Goal: Information Seeking & Learning: Get advice/opinions

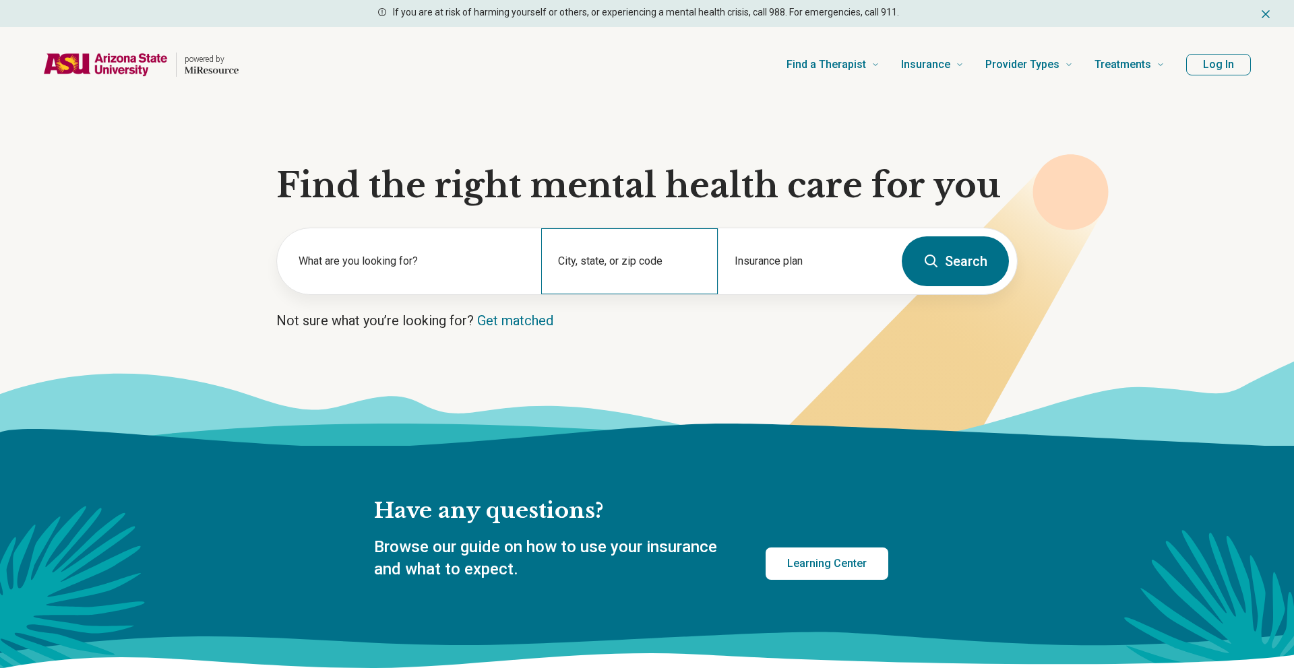
click at [672, 232] on div "City, state, or zip code" at bounding box center [629, 261] width 176 height 66
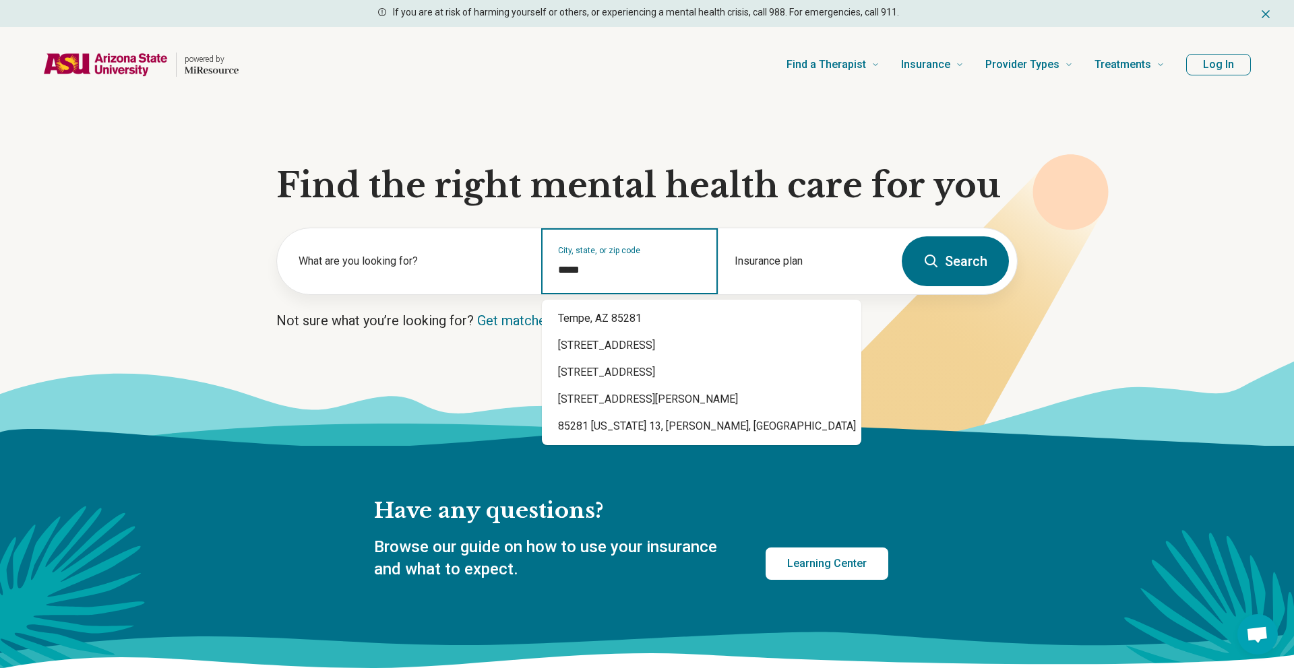
click at [693, 304] on div "Tempe, AZ 85281 85281 East University Drive, Tempe, AZ 85281 Silver Crest Drive…" at bounding box center [701, 373] width 319 height 146
click at [693, 309] on div "Tempe, AZ 85281" at bounding box center [701, 318] width 319 height 27
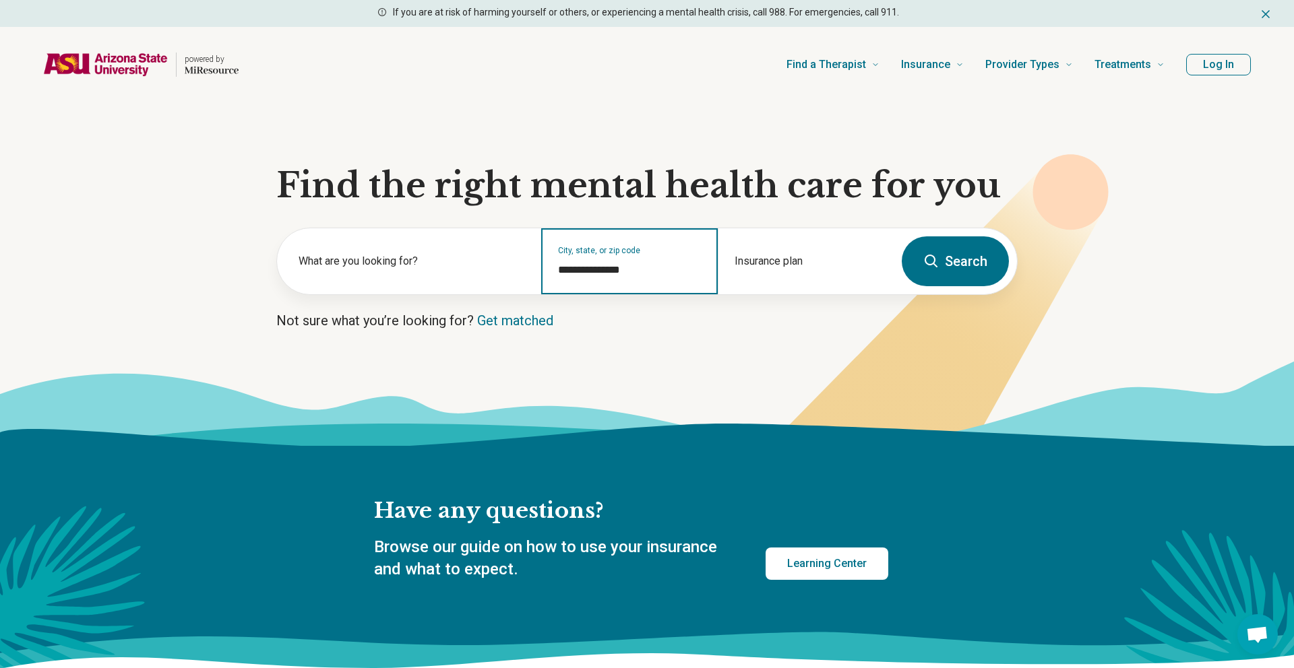
type input "**********"
click at [932, 270] on button "Search" at bounding box center [954, 261] width 107 height 50
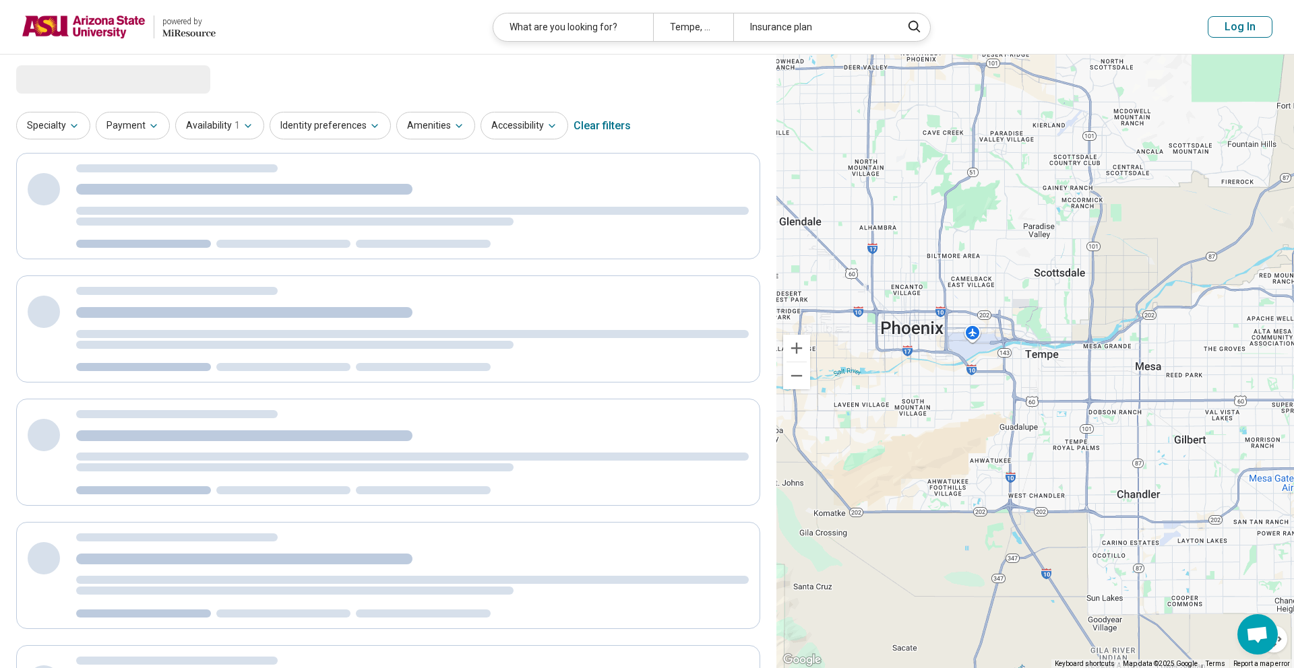
select select "***"
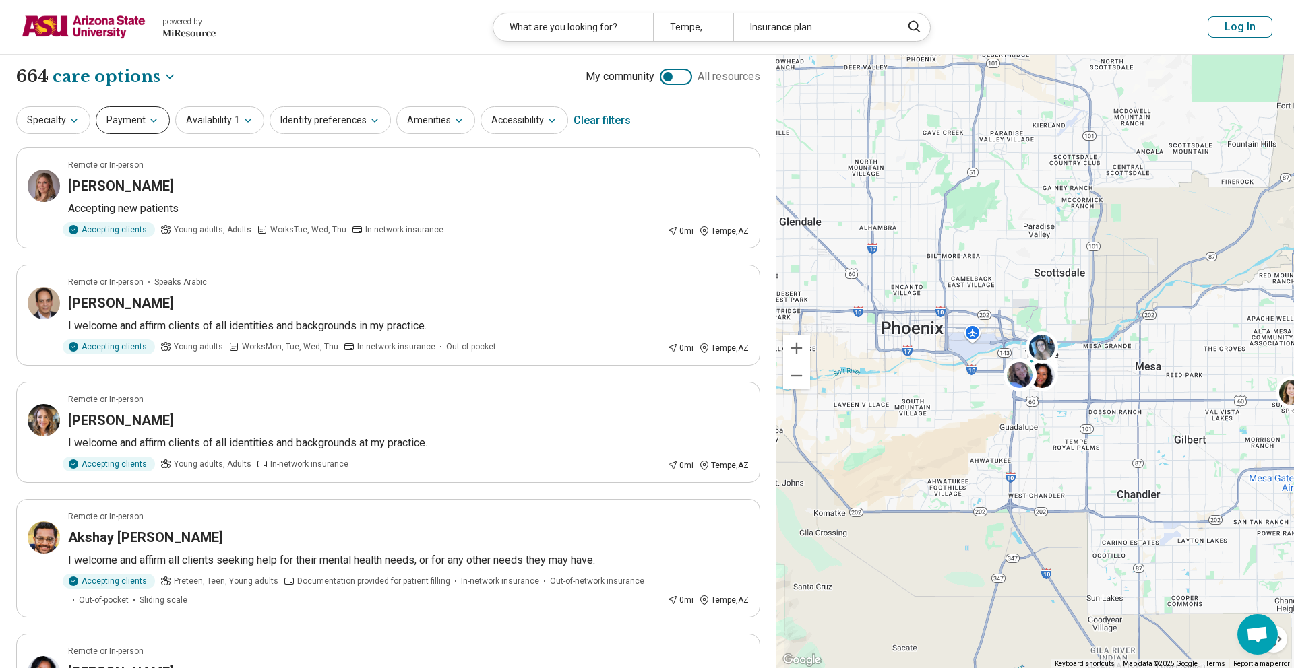
click at [143, 129] on button "Payment" at bounding box center [133, 120] width 74 height 28
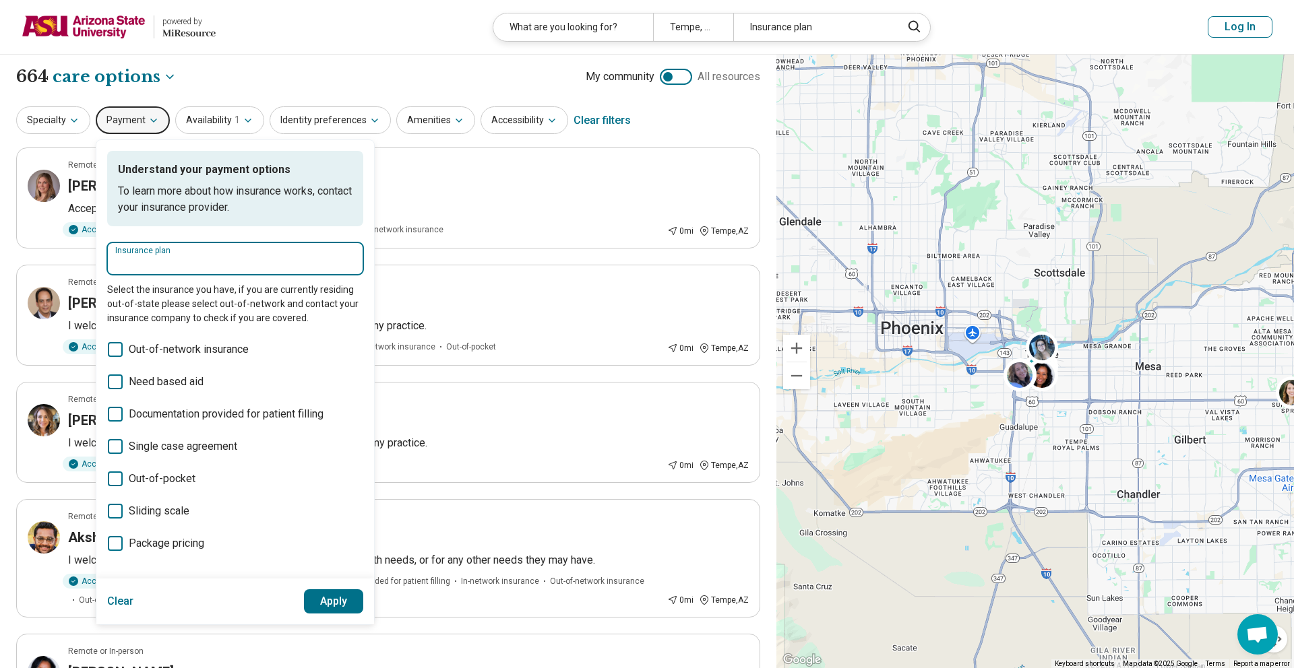
click at [230, 255] on input "Insurance plan" at bounding box center [235, 263] width 240 height 16
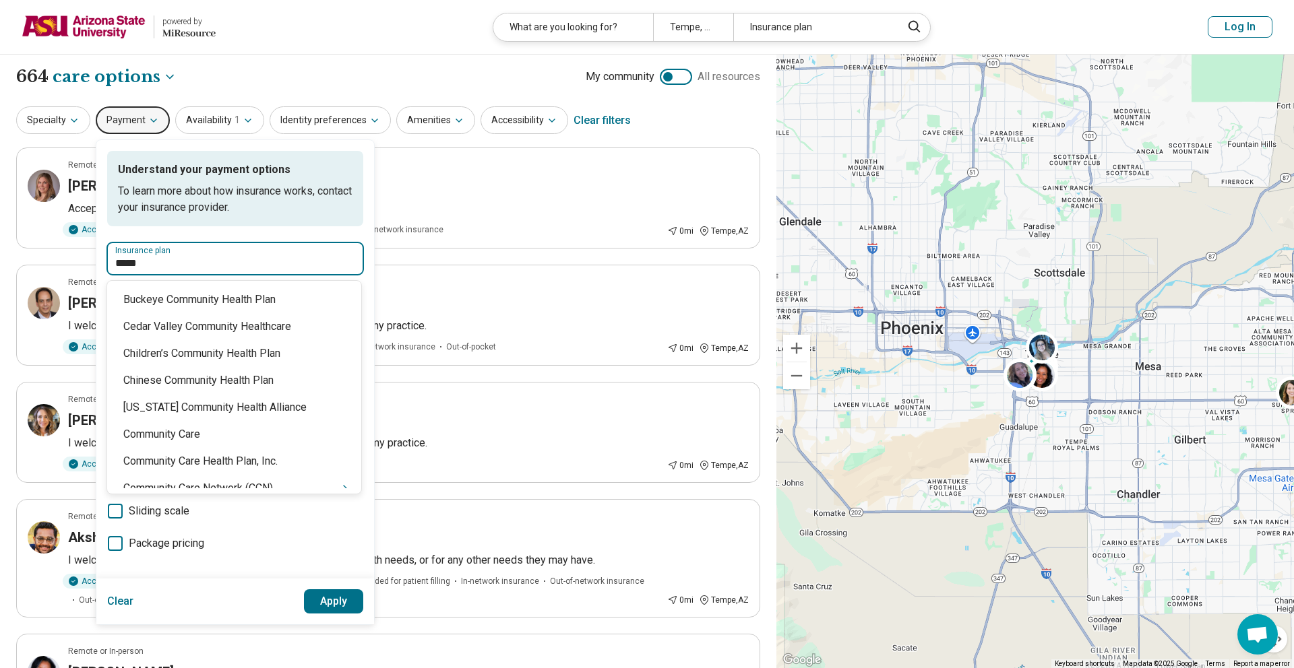
type input "******"
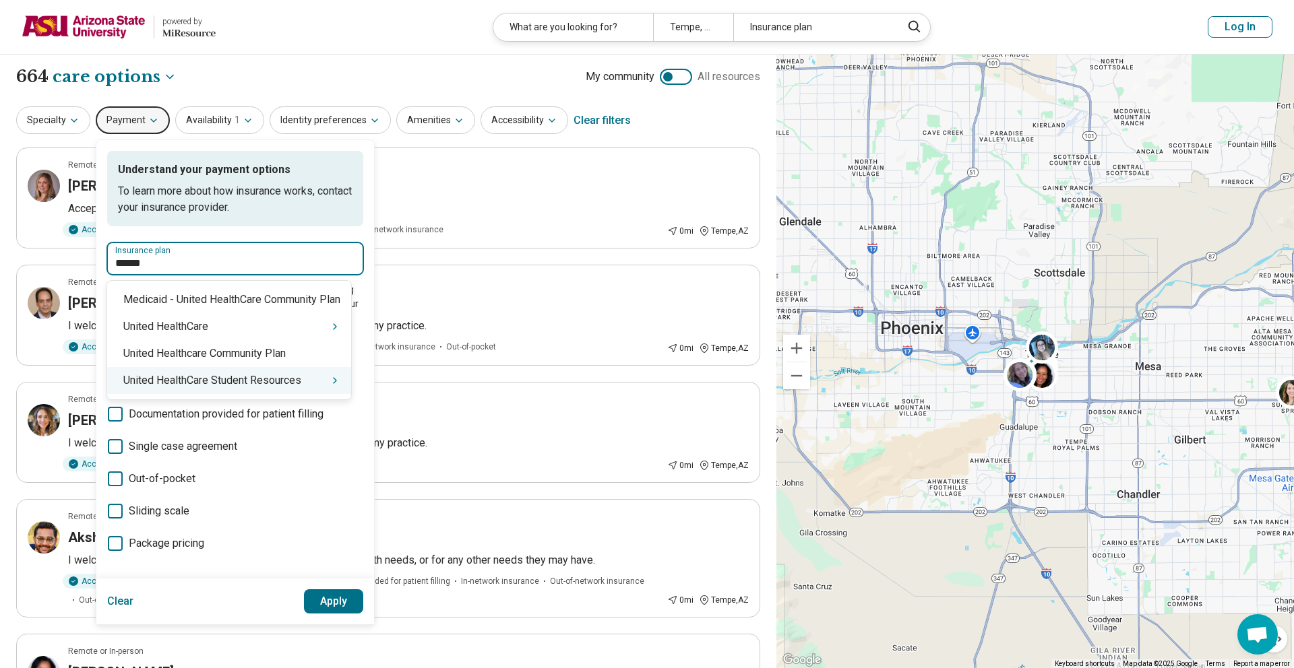
click at [266, 378] on div "United HealthCare Student Resources" at bounding box center [229, 380] width 244 height 27
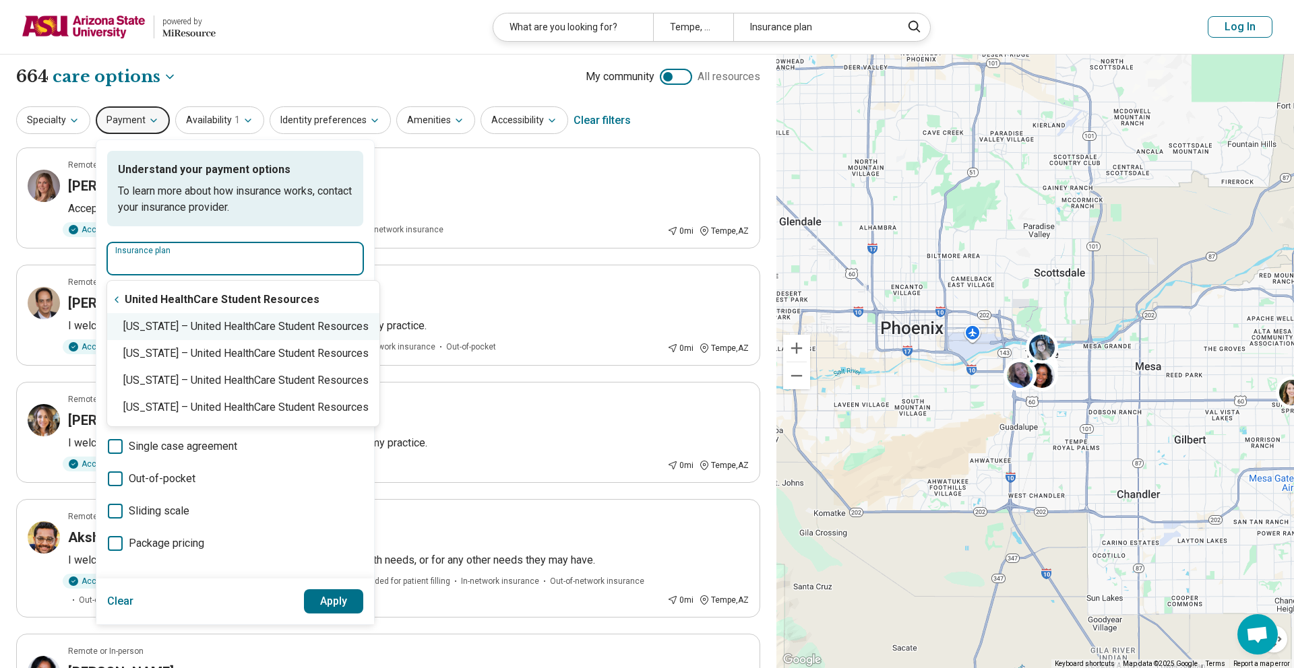
click at [278, 322] on div "Arizona – United HealthCare Student Resources" at bounding box center [243, 326] width 272 height 27
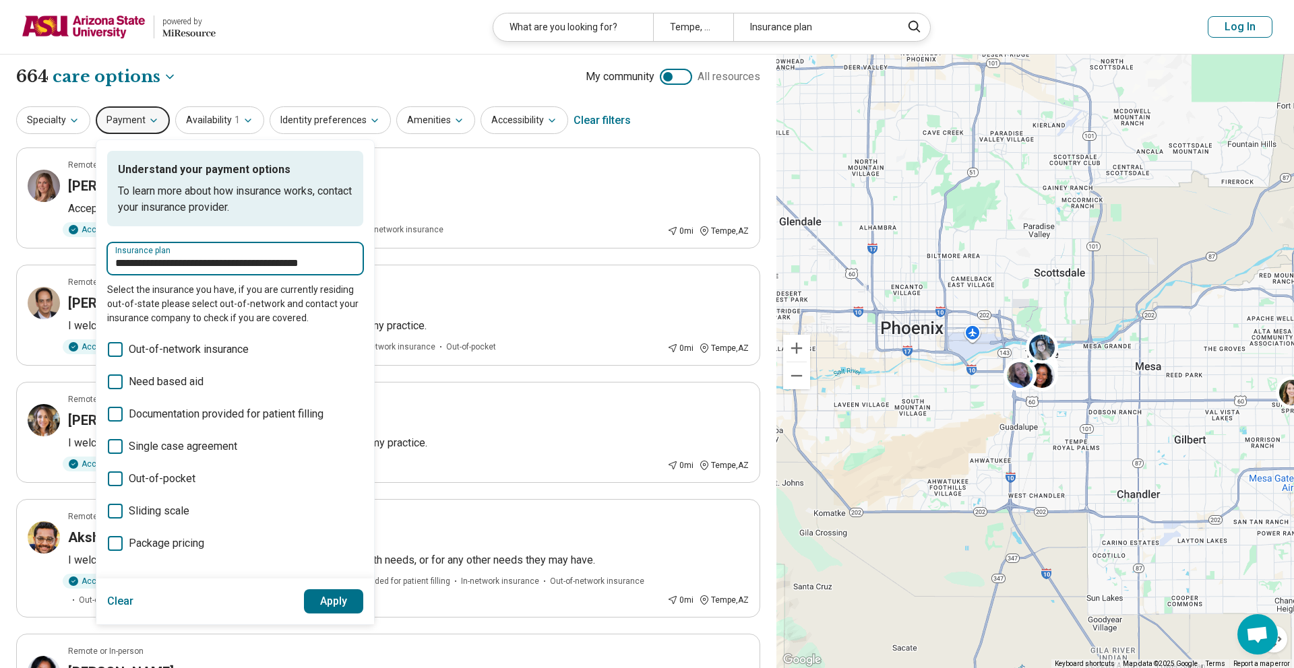
type input "**********"
click at [332, 604] on button "Apply" at bounding box center [334, 602] width 60 height 24
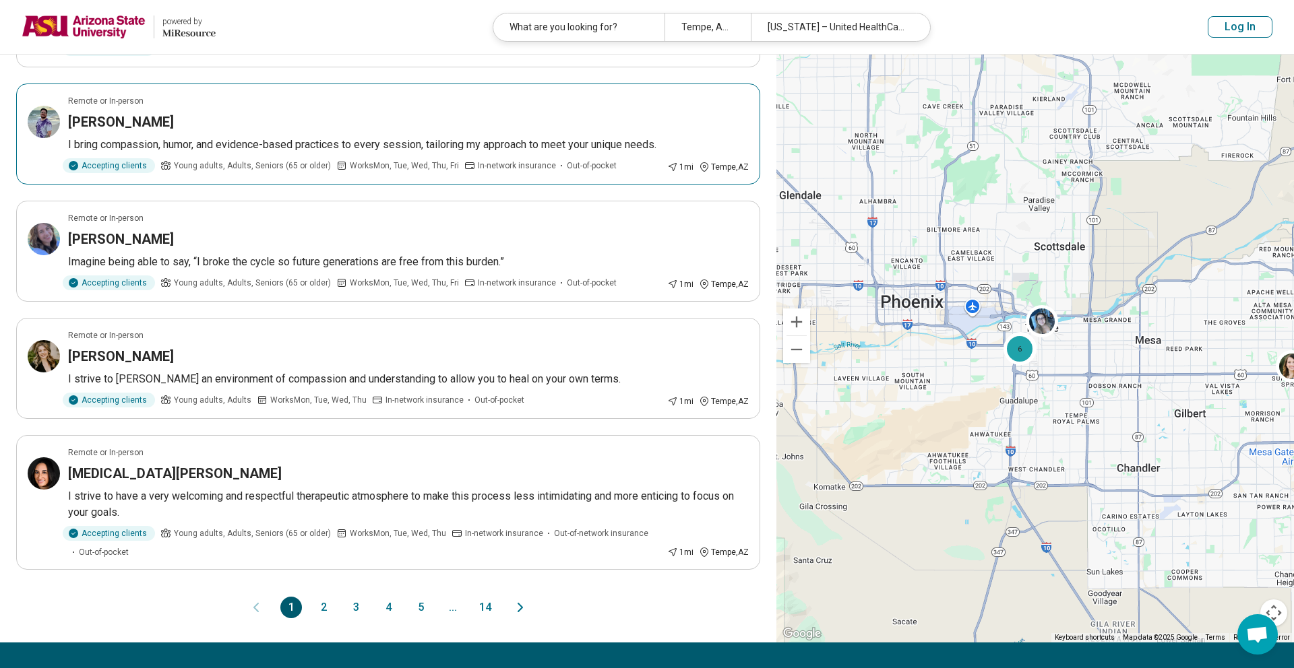
scroll to position [821, 0]
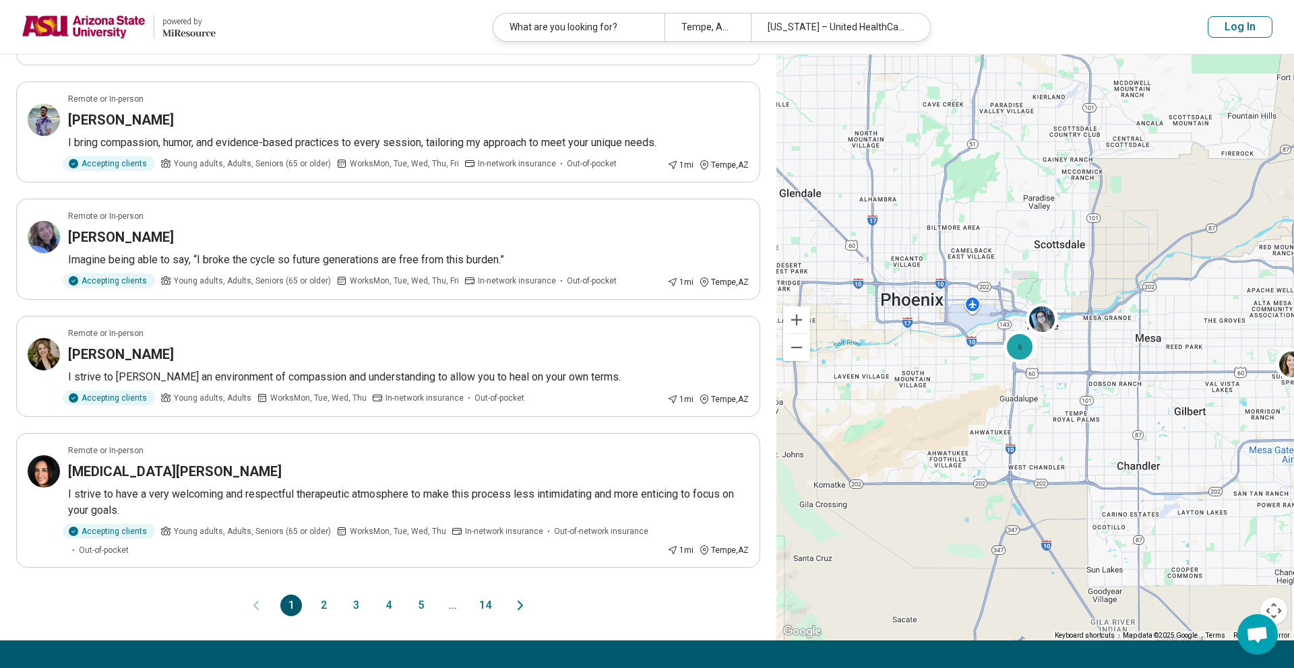
click at [329, 610] on button "2" at bounding box center [324, 606] width 22 height 22
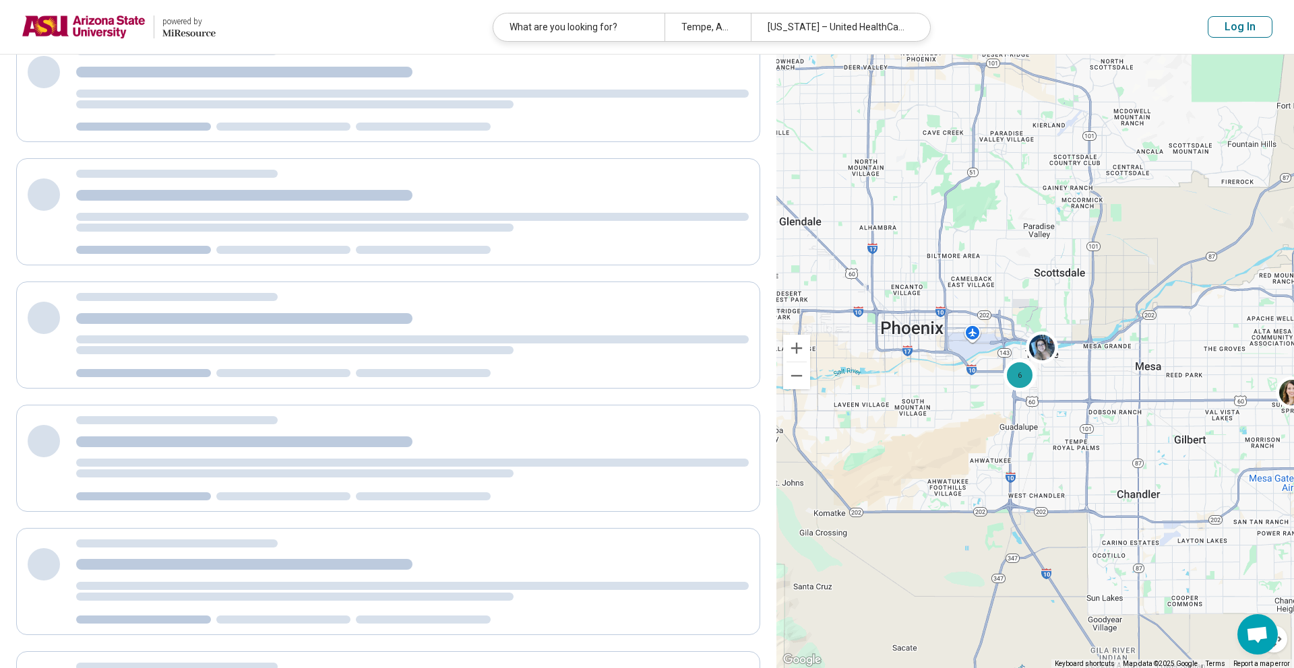
scroll to position [0, 0]
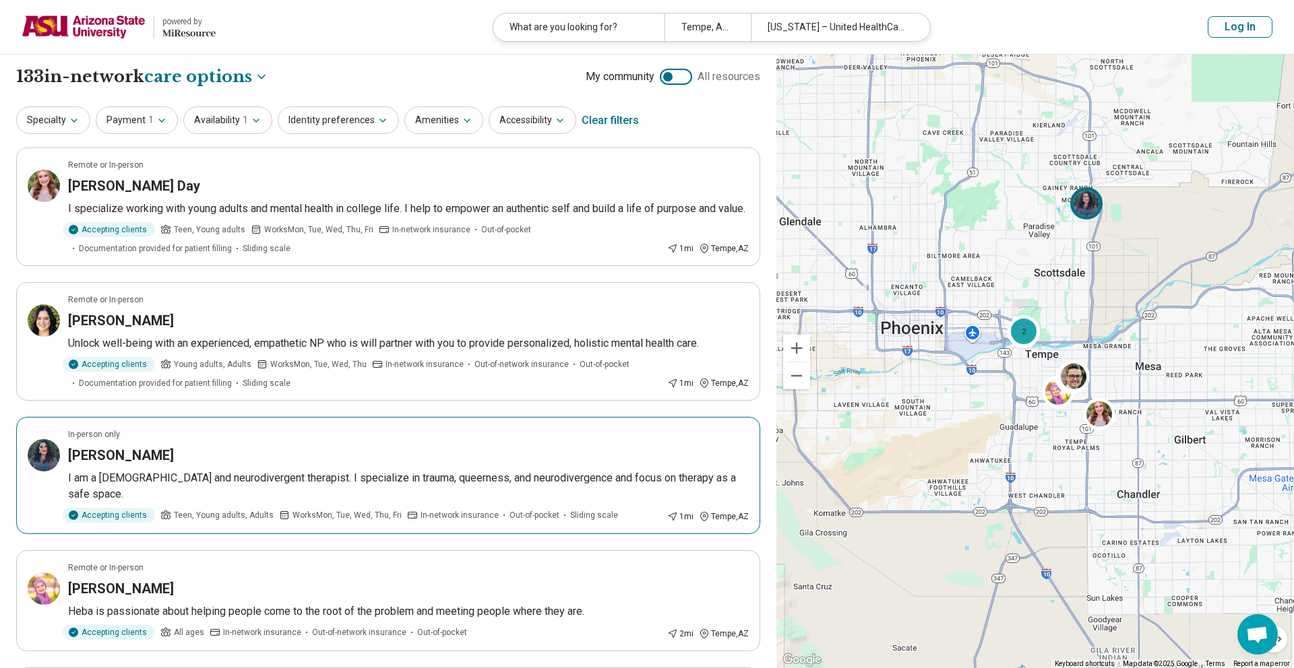
click at [208, 465] on div "Maya Duncan-Pope" at bounding box center [408, 455] width 680 height 19
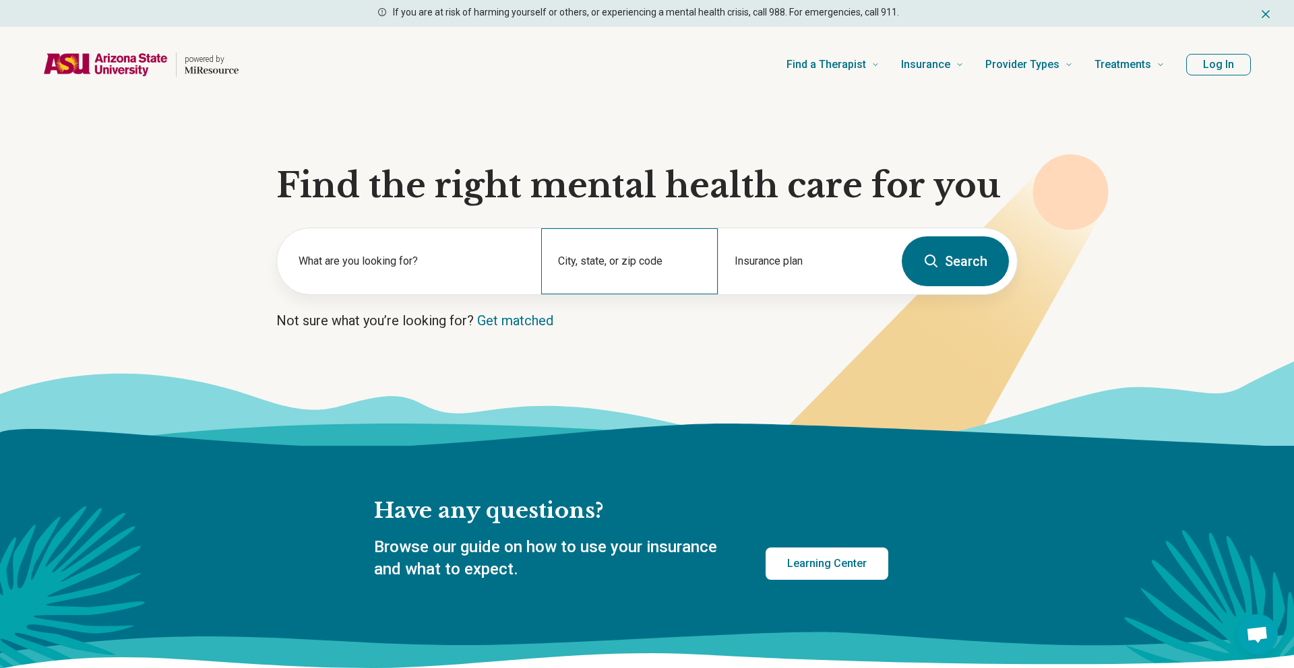
click at [607, 246] on div "City, state, or zip code" at bounding box center [629, 261] width 176 height 66
click at [618, 279] on div "City, state, or zip code" at bounding box center [629, 261] width 176 height 66
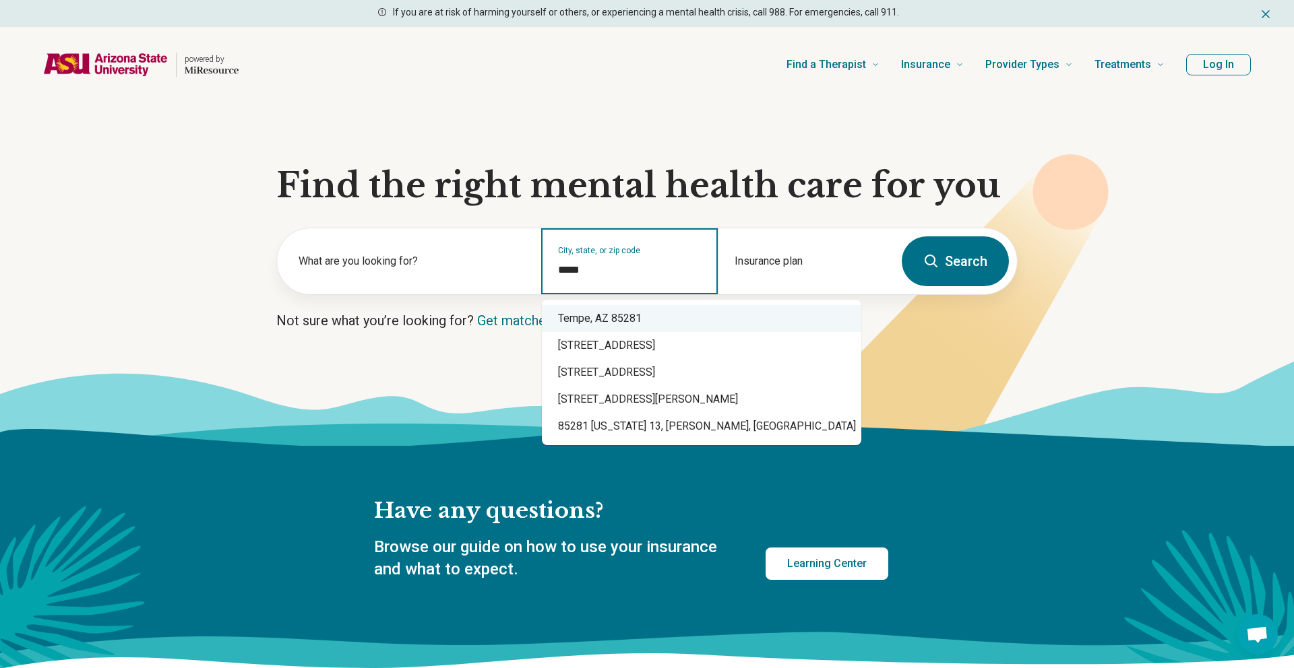
click at [678, 315] on div "Tempe, AZ 85281" at bounding box center [701, 318] width 319 height 27
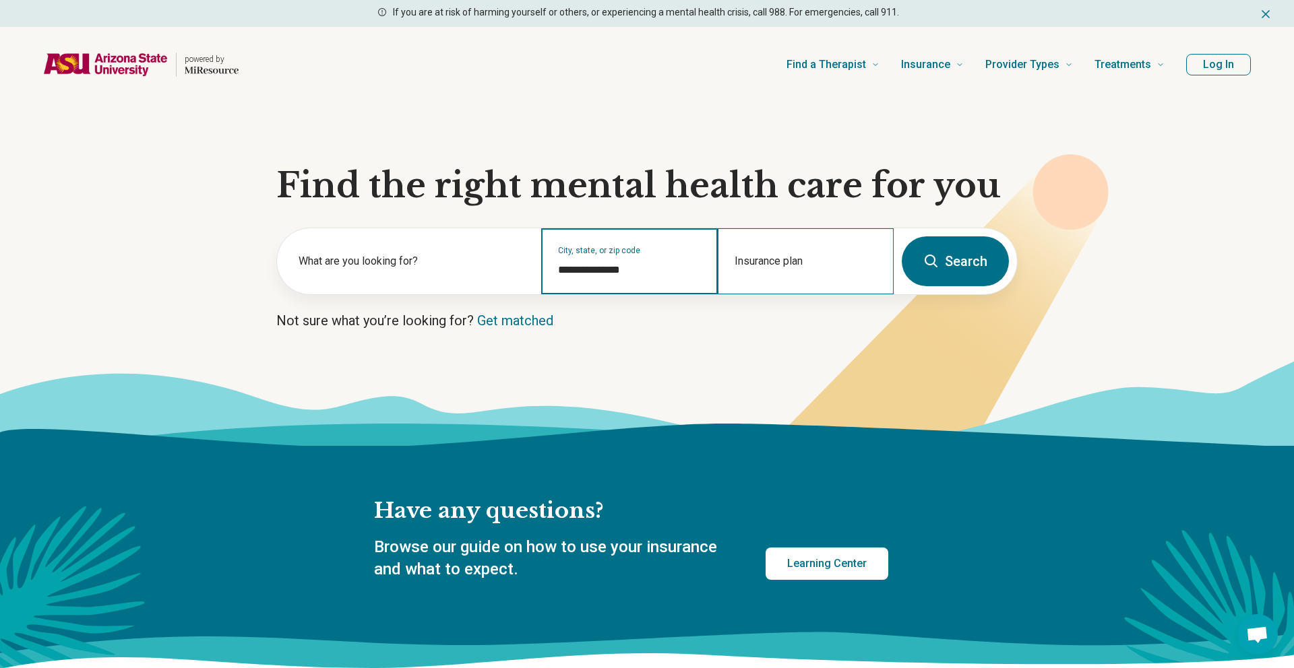
type input "**********"
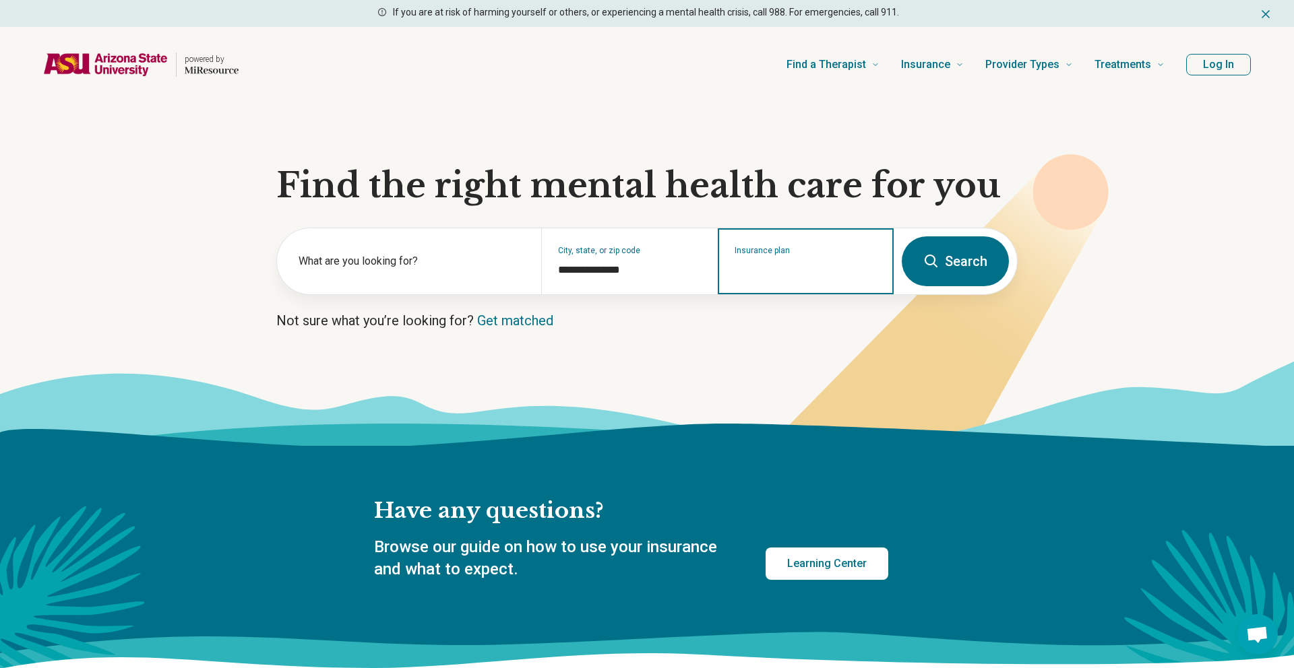
click at [766, 263] on input "Insurance plan" at bounding box center [805, 270] width 143 height 16
click at [912, 261] on button "Search" at bounding box center [954, 261] width 107 height 50
select select "***"
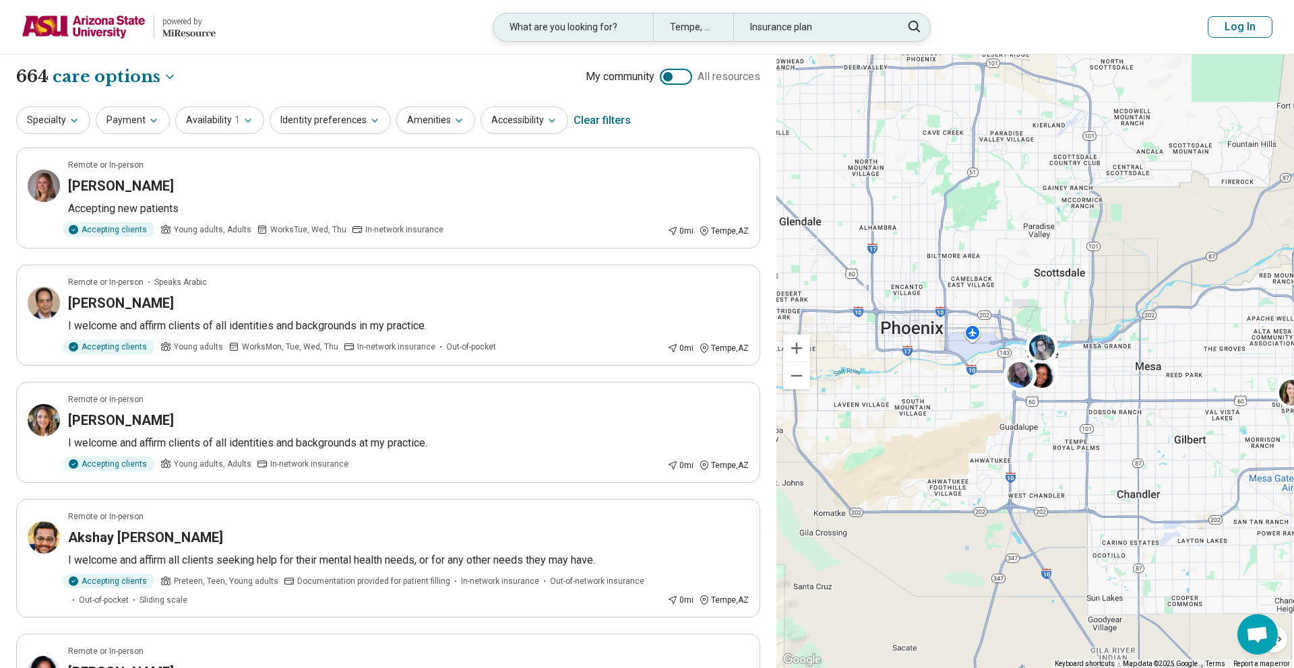
click at [581, 24] on div "What are you looking for?" at bounding box center [573, 27] width 160 height 28
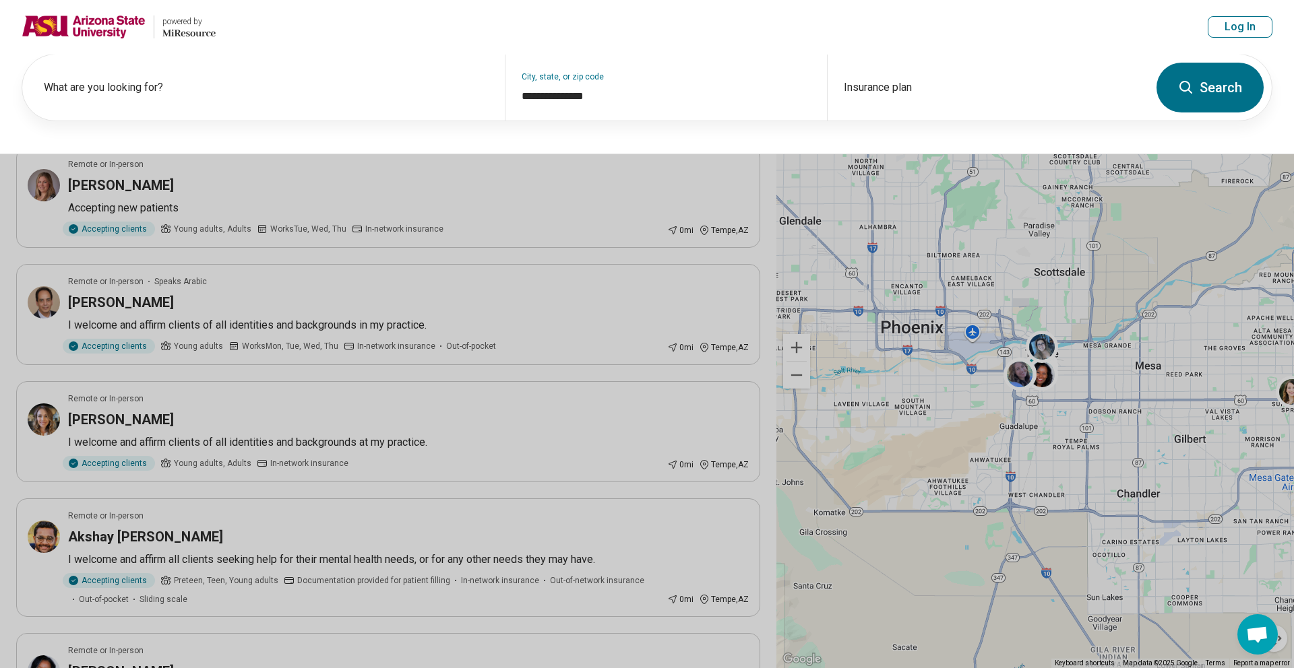
click at [474, 294] on button at bounding box center [647, 334] width 1294 height 668
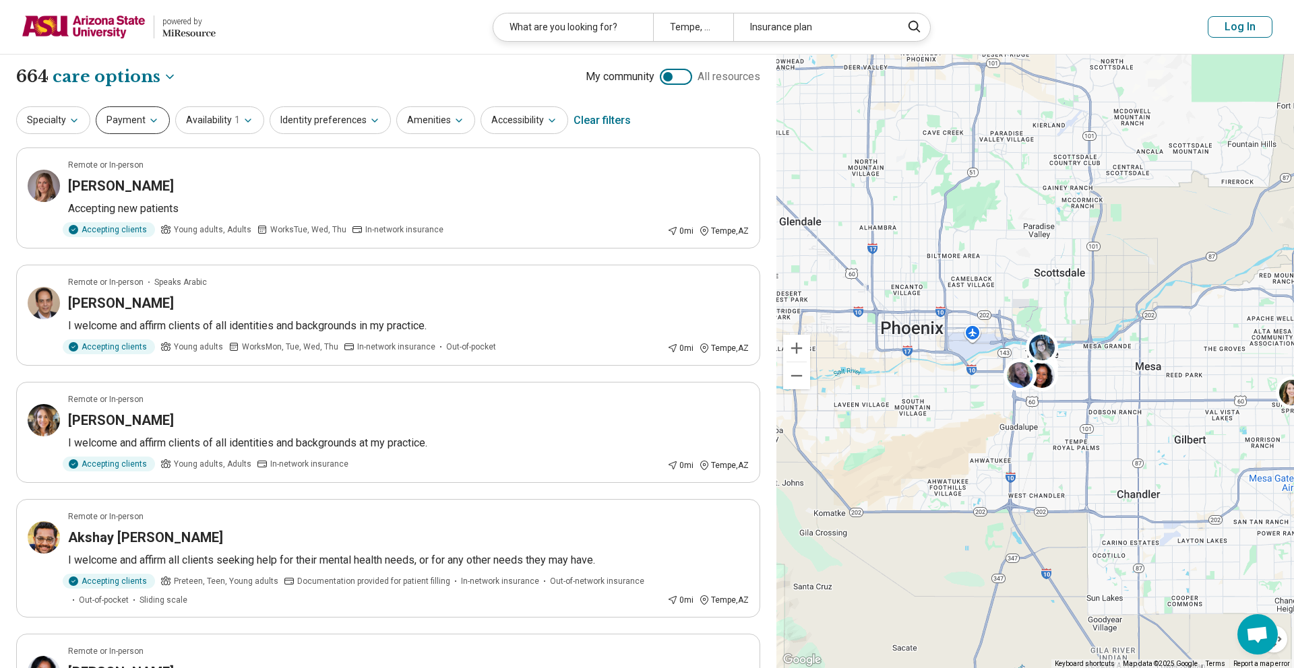
click at [147, 126] on button "Payment" at bounding box center [133, 120] width 74 height 28
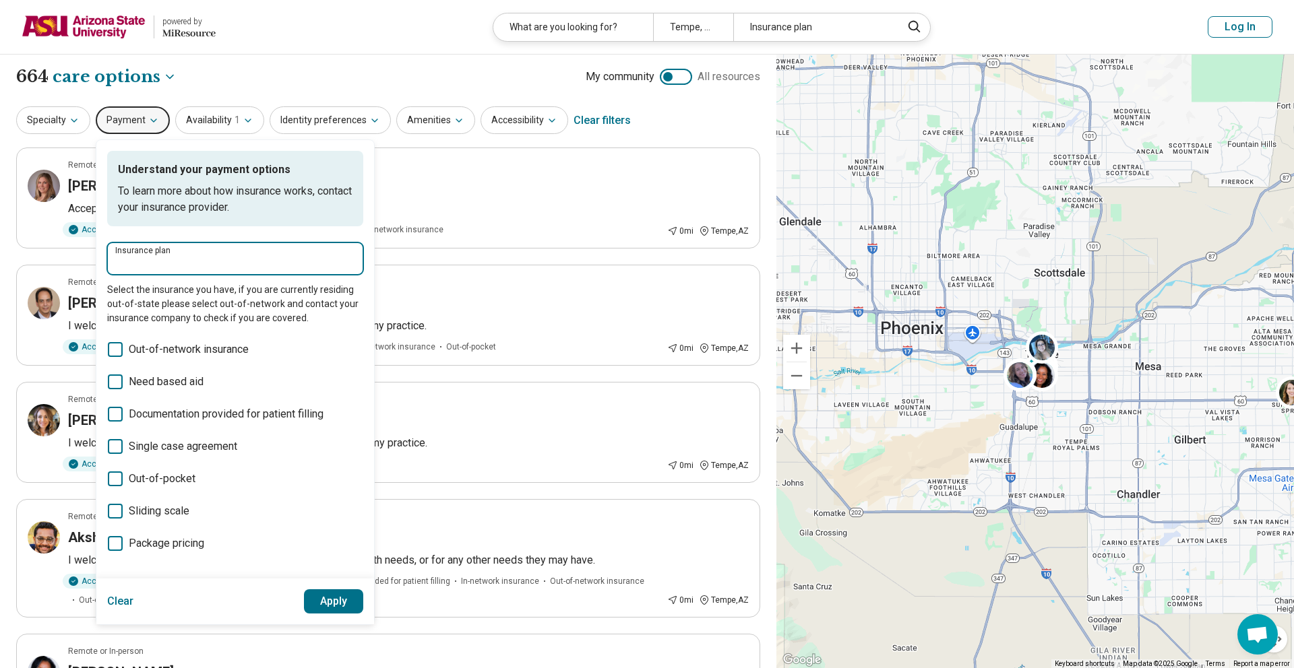
click at [204, 256] on input "Insurance plan" at bounding box center [235, 263] width 240 height 16
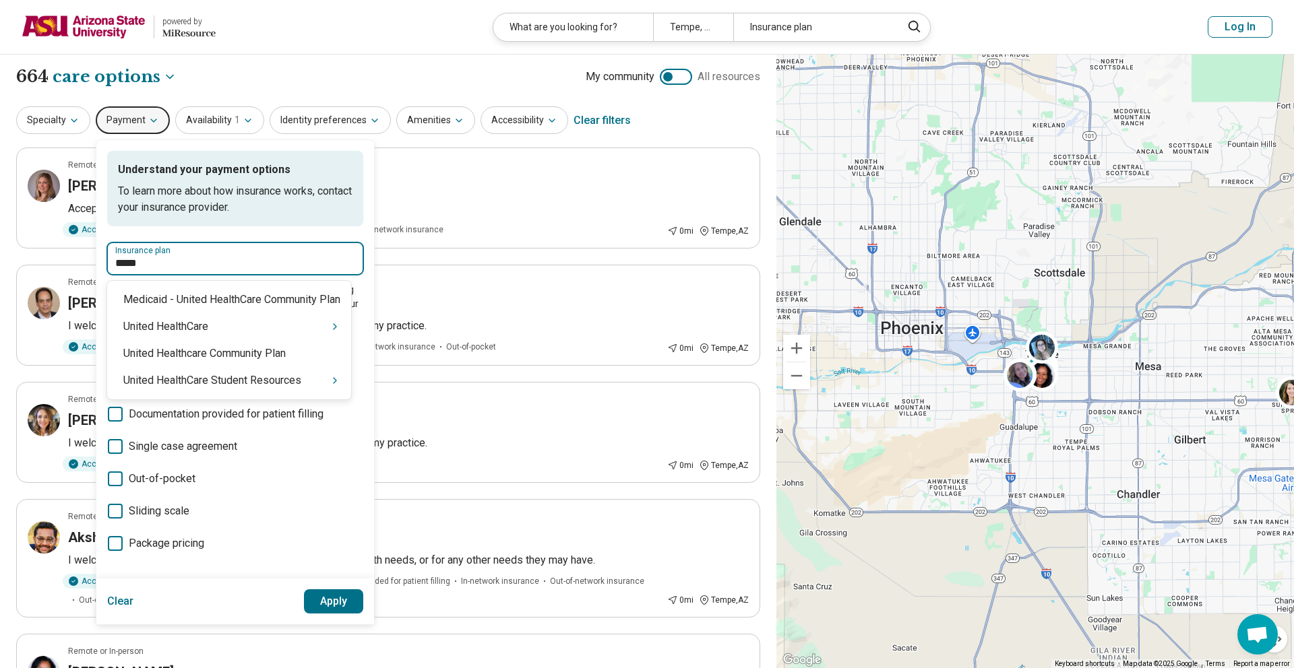
type input "******"
click at [253, 385] on div "United HealthCare Student Resources" at bounding box center [229, 380] width 244 height 27
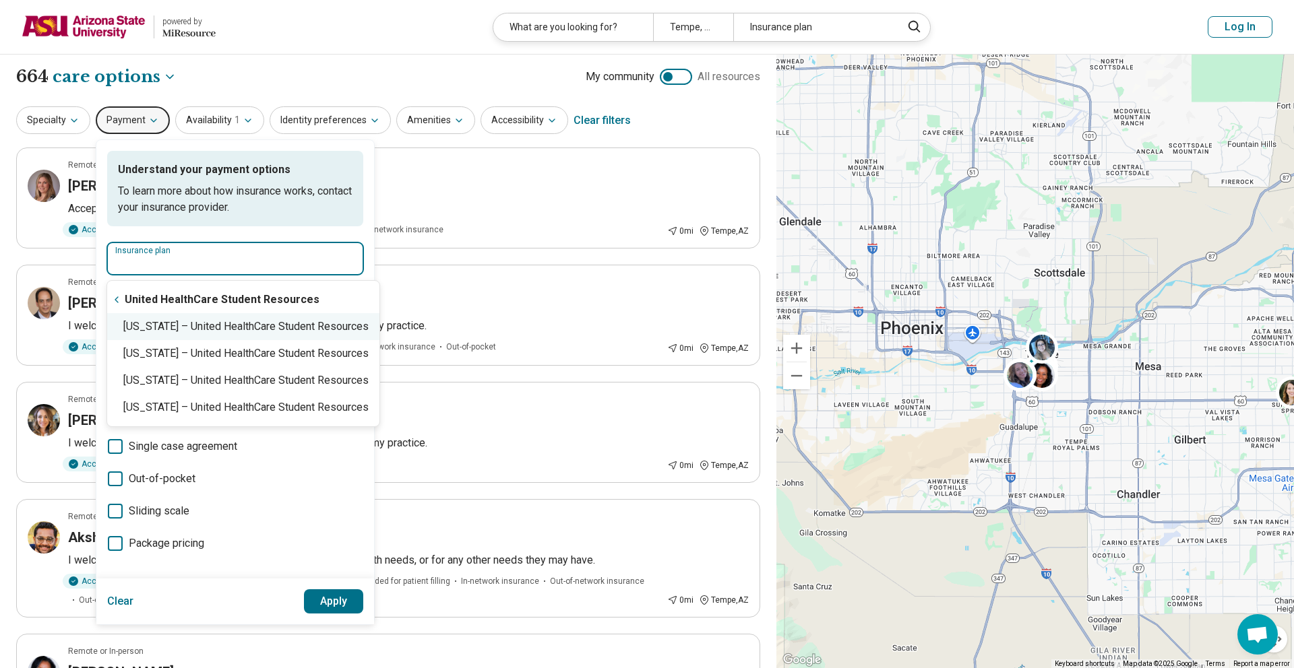
click at [227, 328] on div "Arizona – United HealthCare Student Resources" at bounding box center [243, 326] width 272 height 27
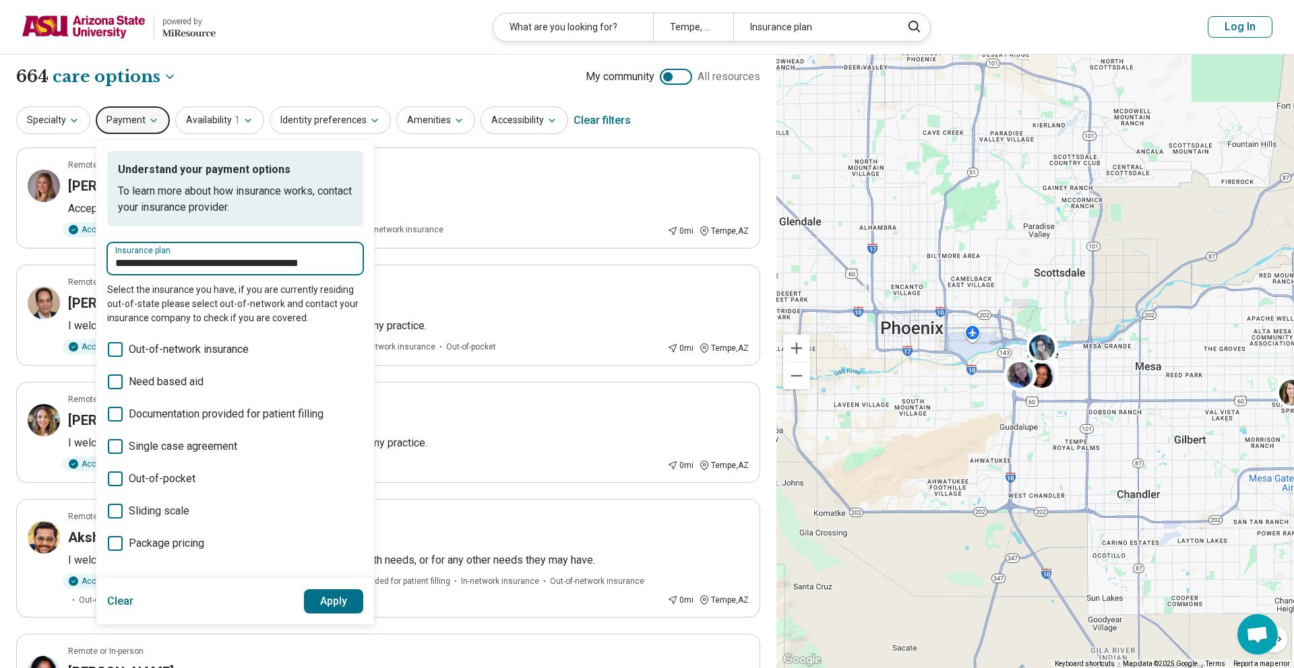
type input "**********"
click at [338, 610] on button "Apply" at bounding box center [334, 602] width 60 height 24
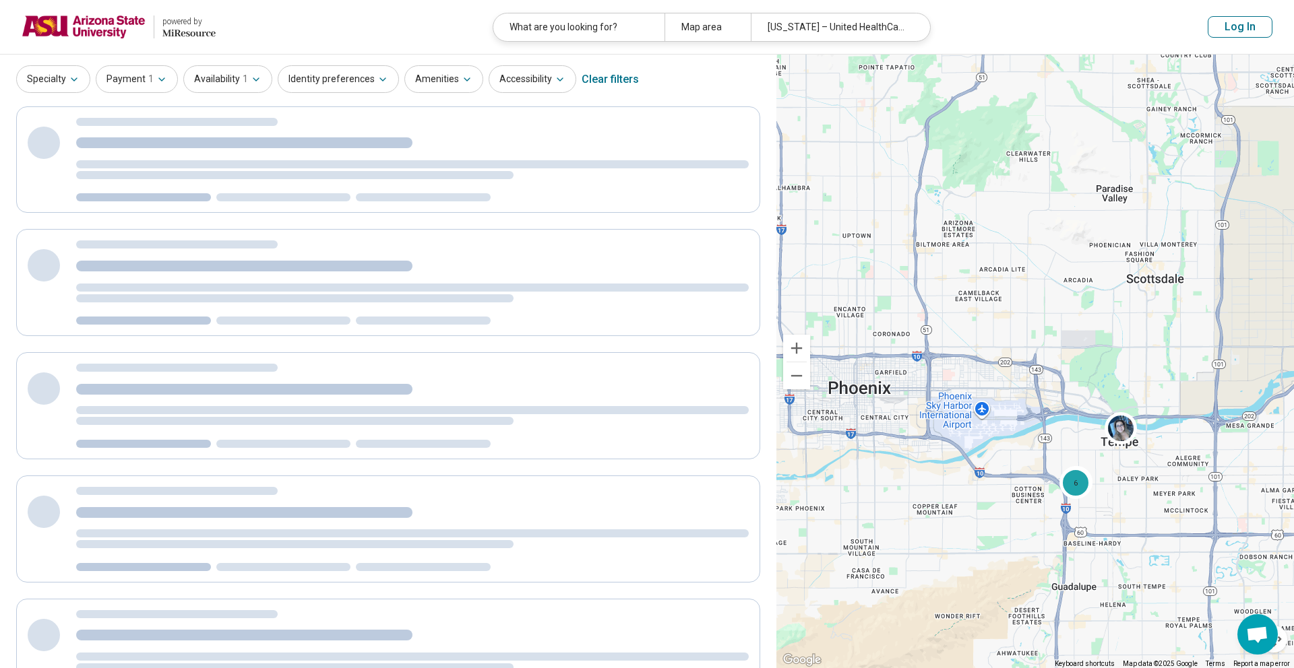
scroll to position [8, 0]
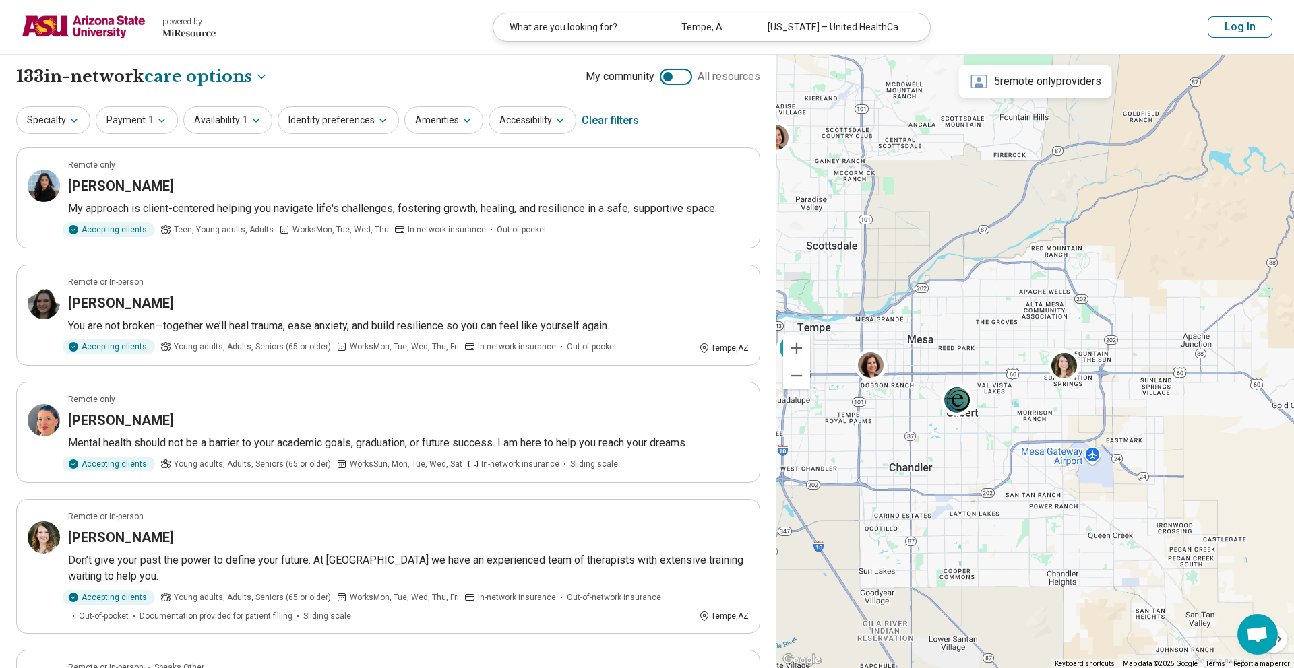
drag, startPoint x: 1141, startPoint y: 345, endPoint x: 914, endPoint y: 316, distance: 229.6
click at [913, 317] on div "2" at bounding box center [1034, 362] width 517 height 614
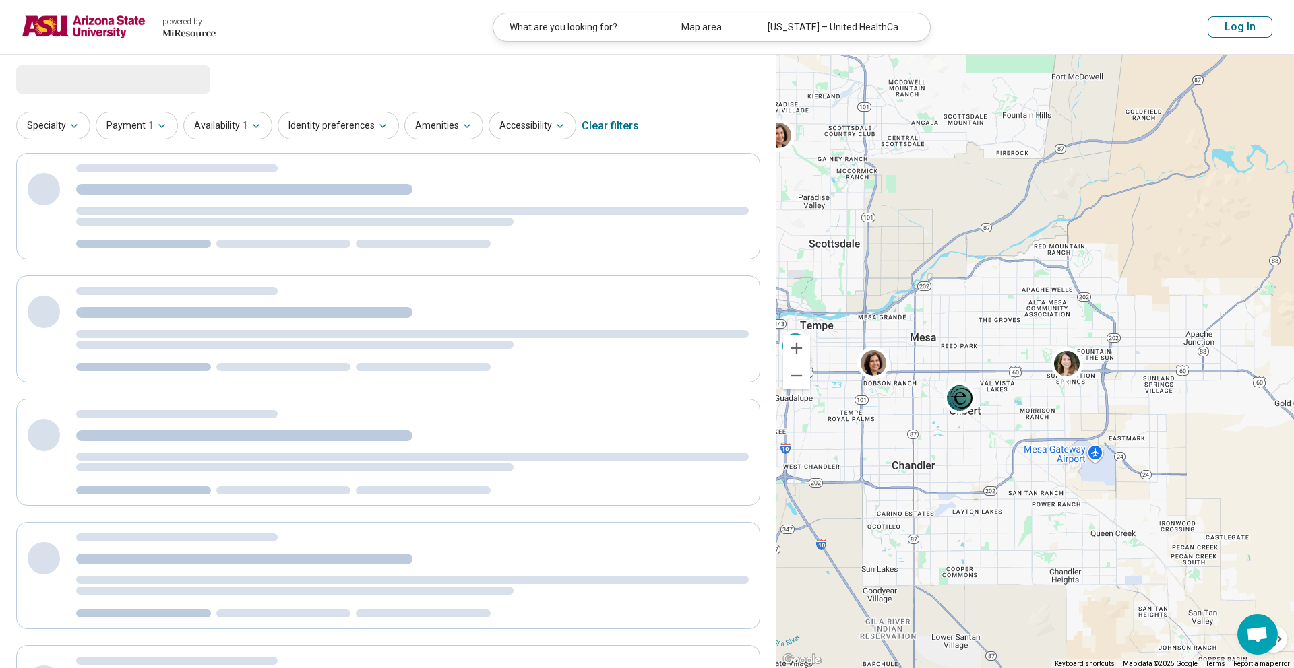
select select "***"
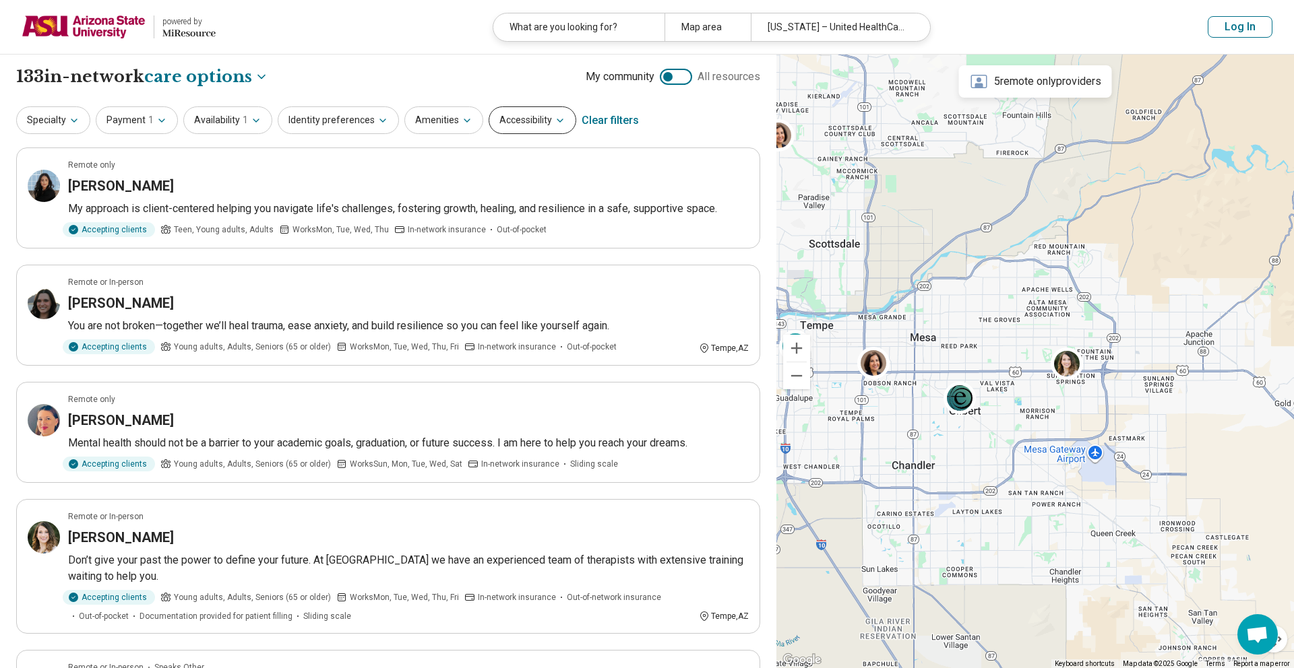
click at [506, 121] on button "Accessibility" at bounding box center [532, 120] width 88 height 28
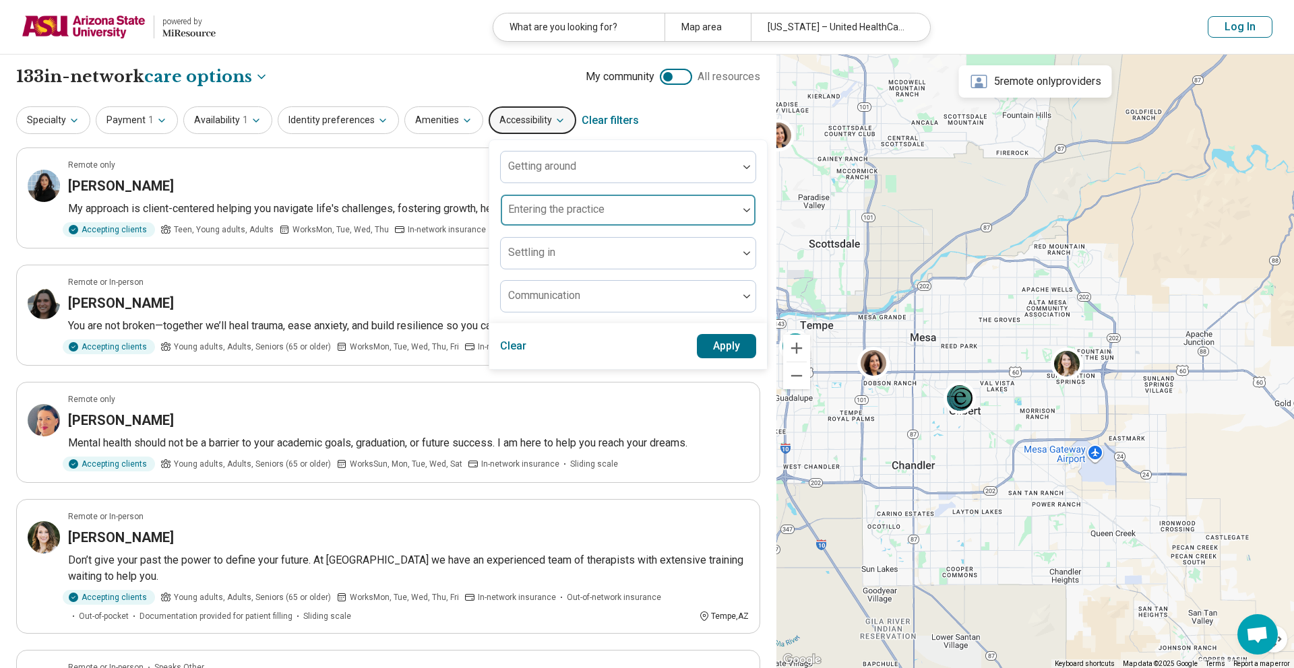
scroll to position [33, 0]
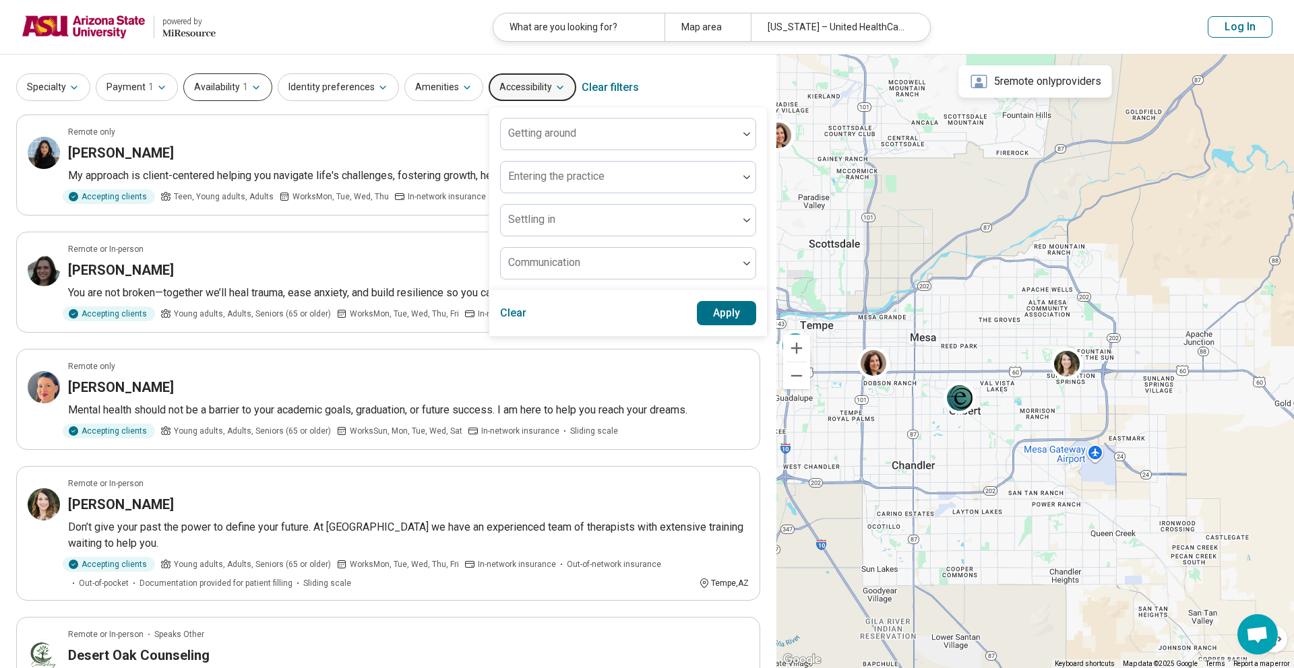
click at [251, 89] on icon "button" at bounding box center [256, 87] width 11 height 11
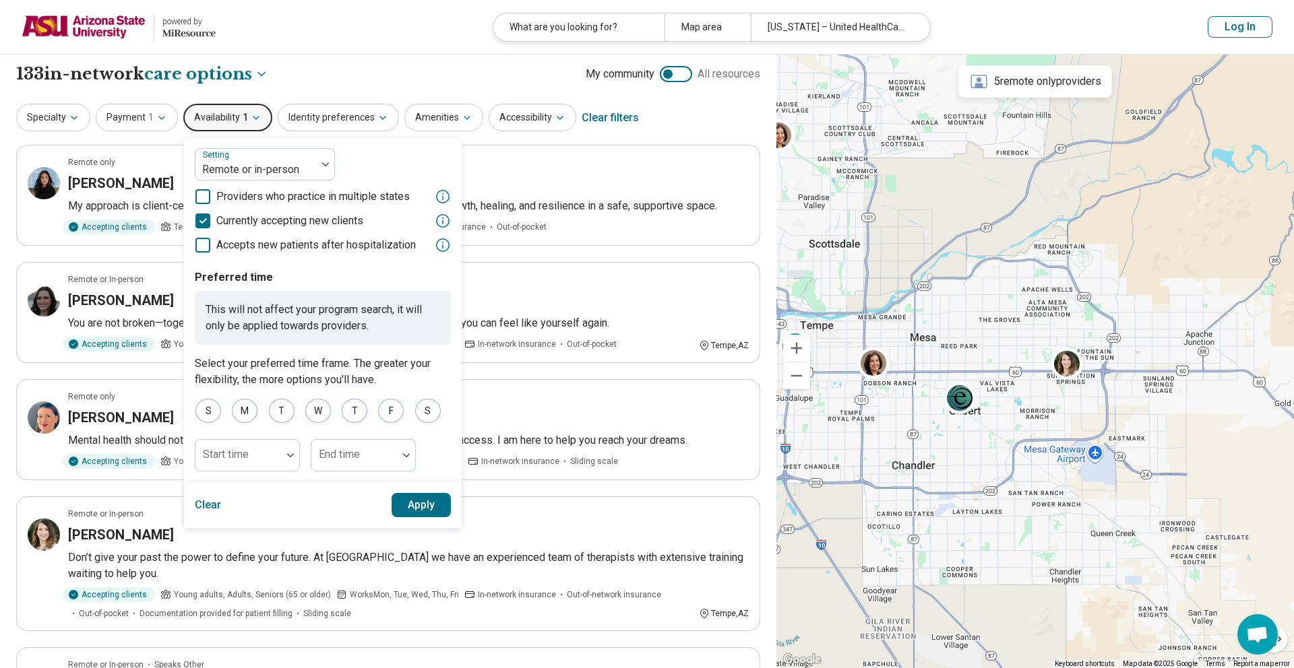
scroll to position [0, 0]
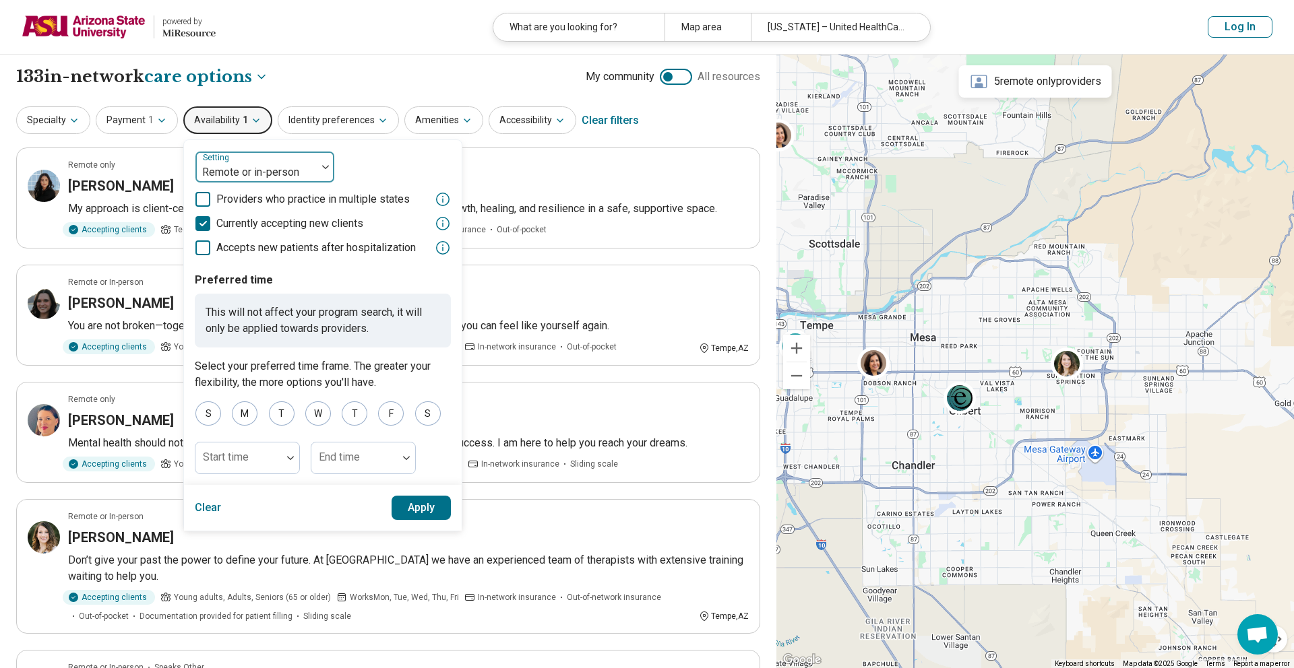
click at [305, 168] on div at bounding box center [256, 172] width 110 height 19
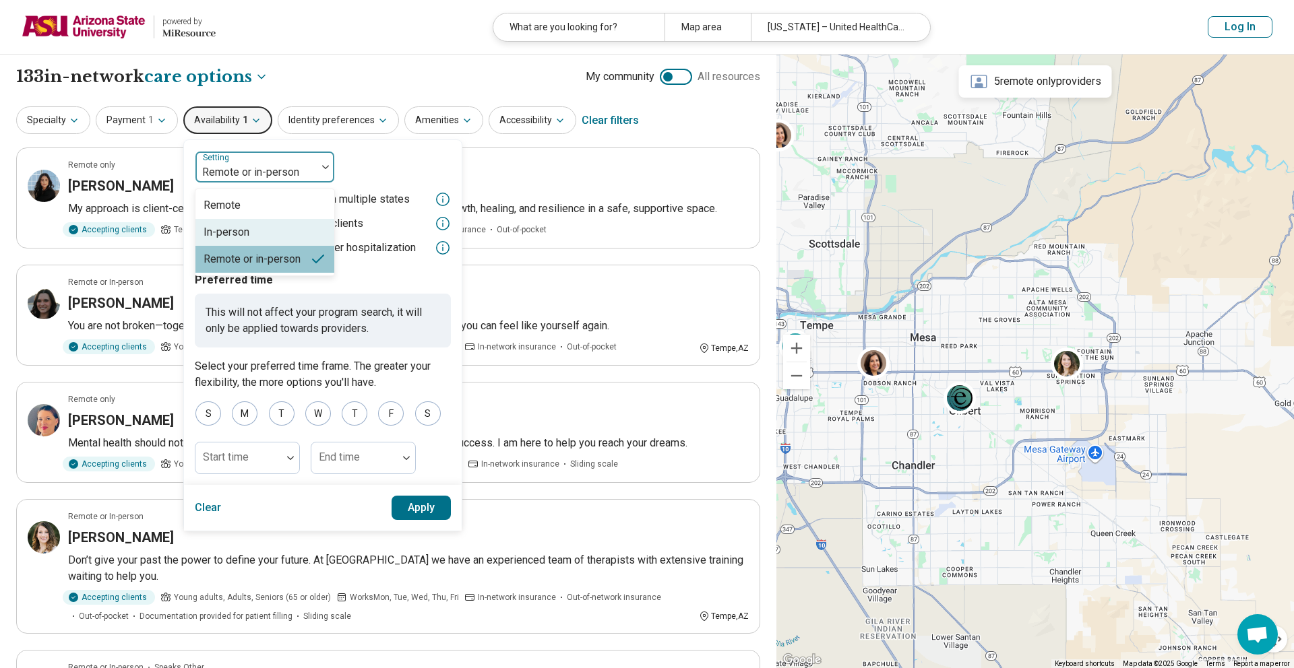
click at [285, 236] on div "In-person" at bounding box center [264, 232] width 139 height 27
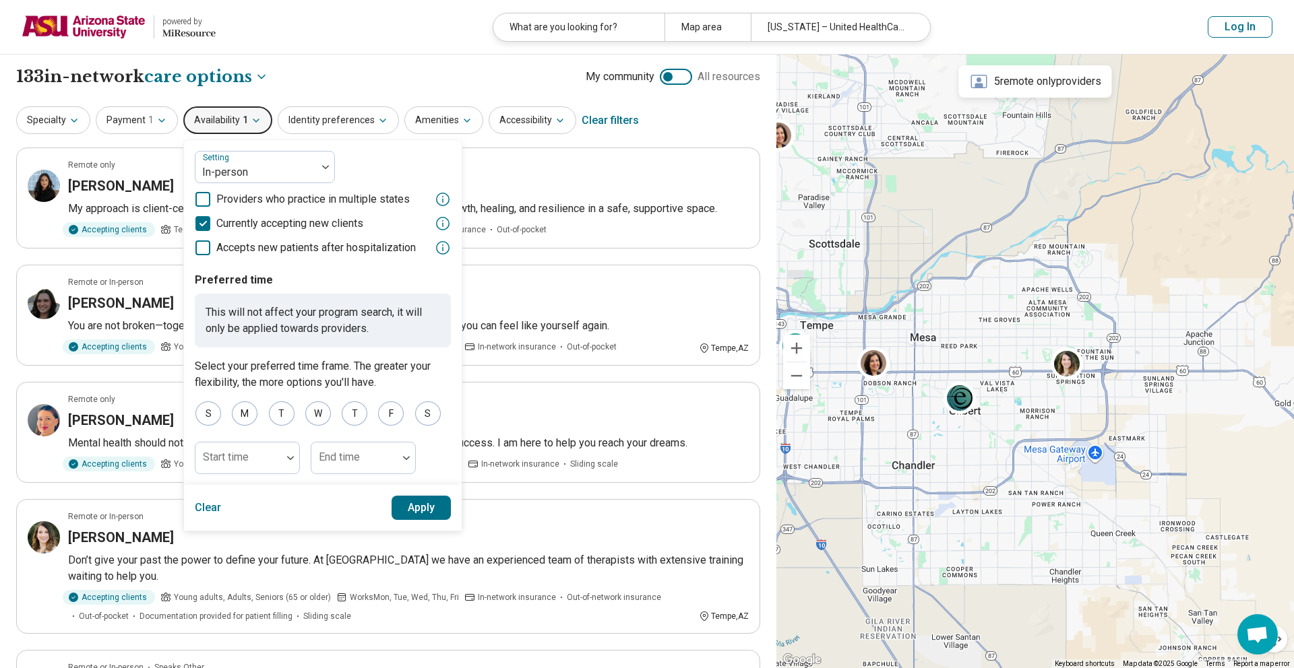
click at [432, 510] on button "Apply" at bounding box center [421, 508] width 60 height 24
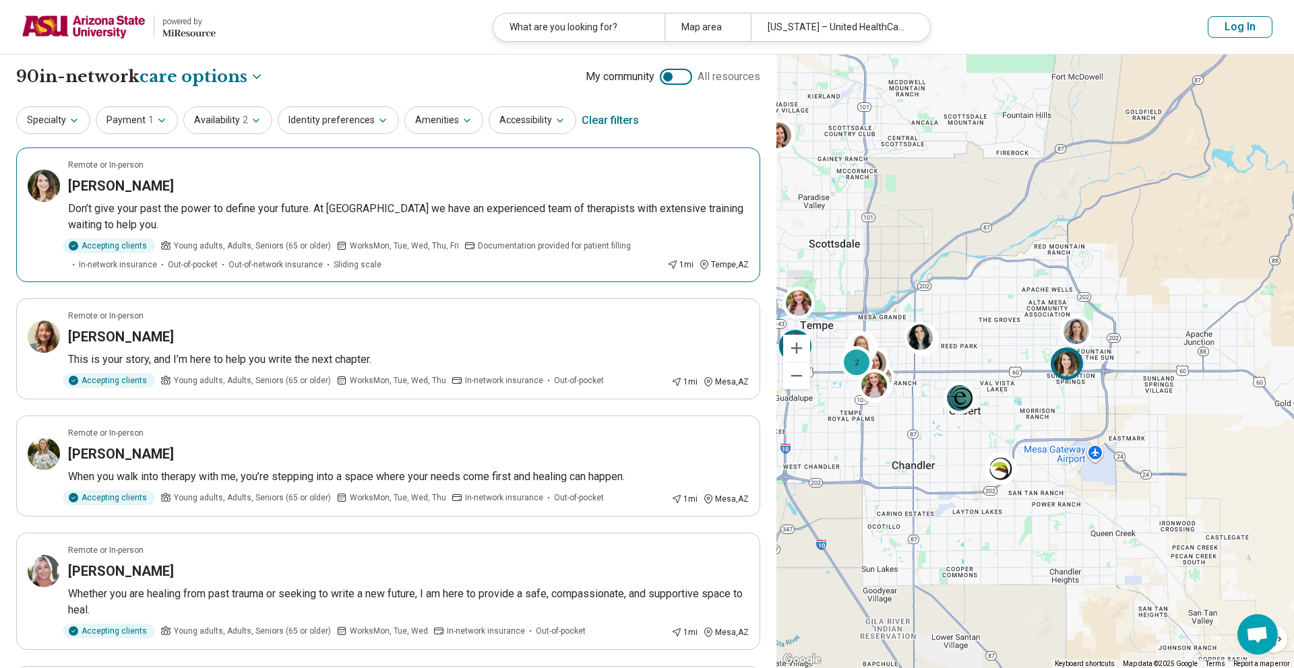
click at [428, 218] on p "Don’t give your past the power to define your future. At IBC we have an experie…" at bounding box center [408, 217] width 680 height 32
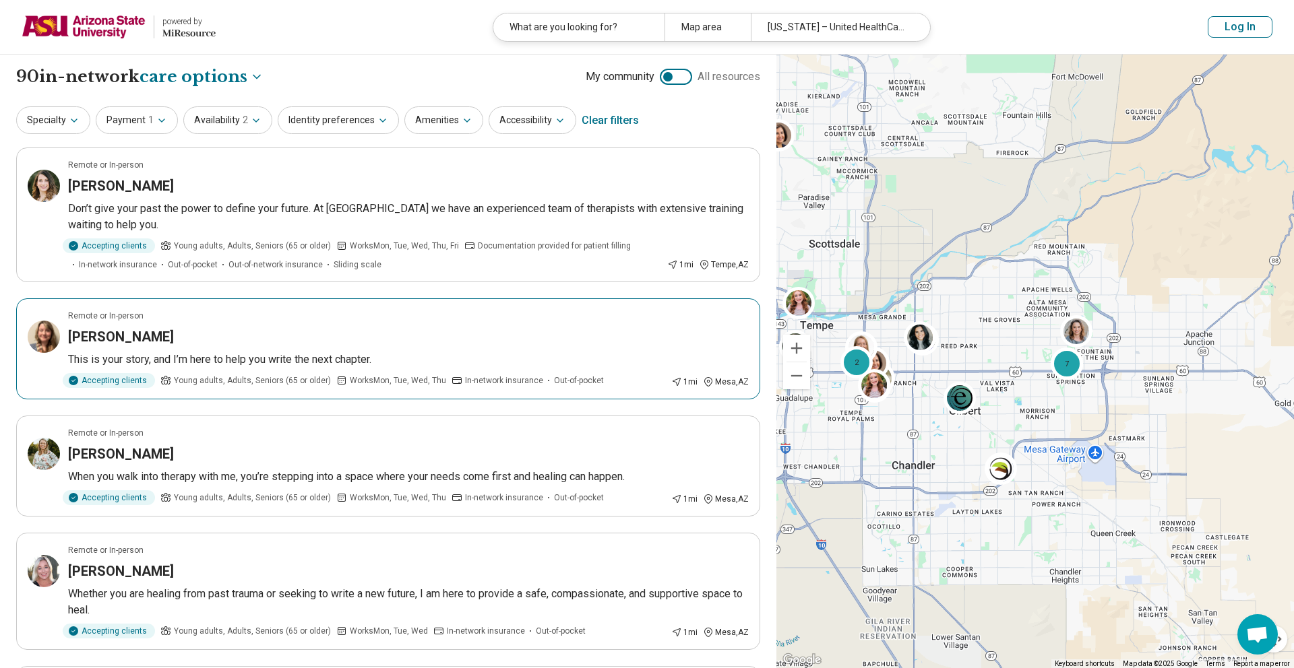
click at [625, 379] on div "Accepting clients Young adults, Adults, Seniors (65 or older) Works Mon, Tue, W…" at bounding box center [367, 380] width 598 height 15
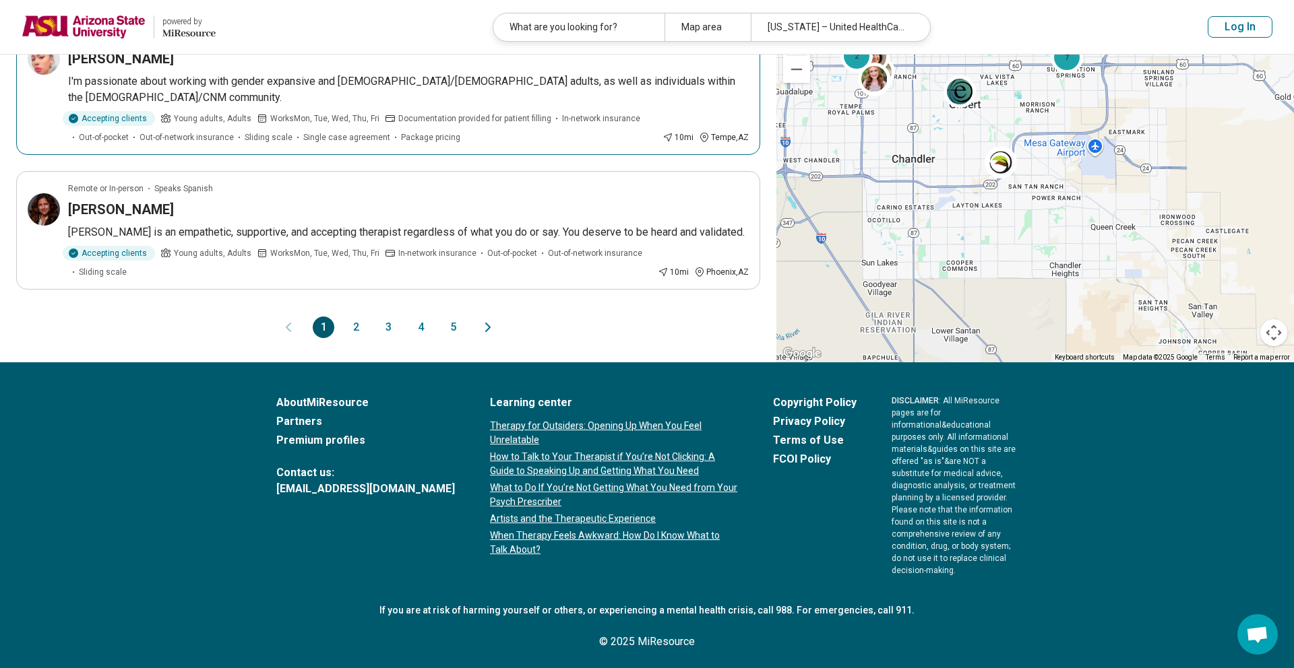
scroll to position [2461, 0]
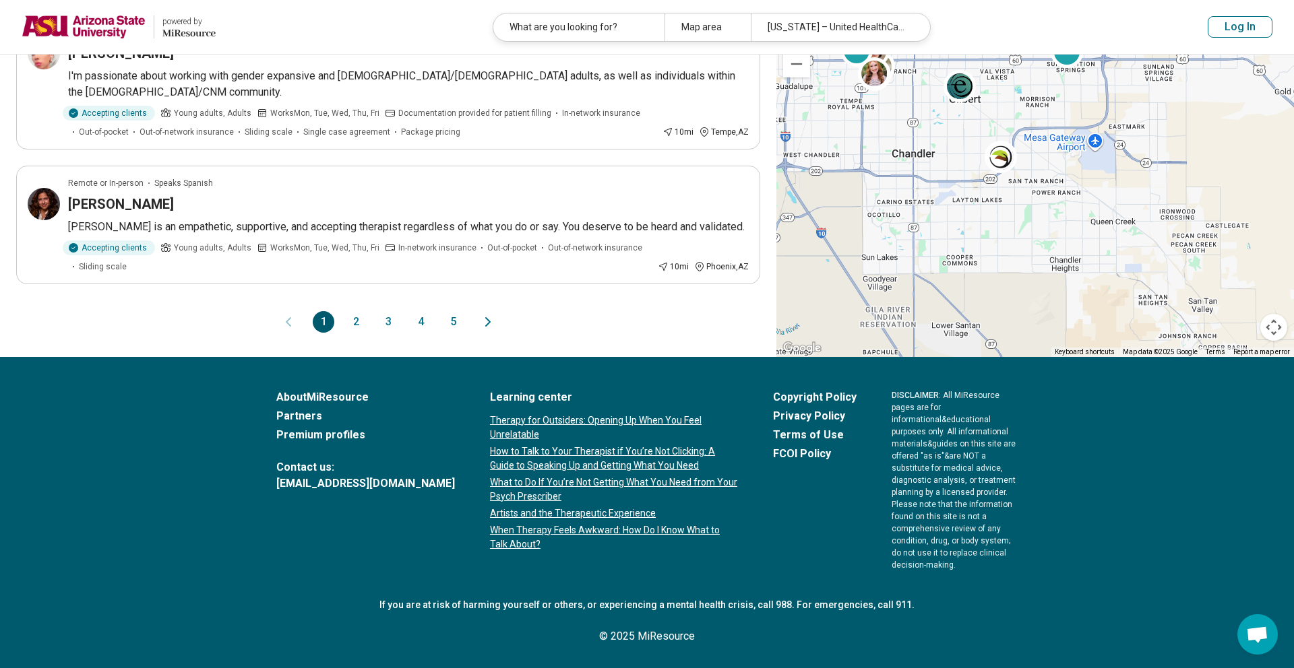
click at [356, 333] on button "2" at bounding box center [356, 322] width 22 height 22
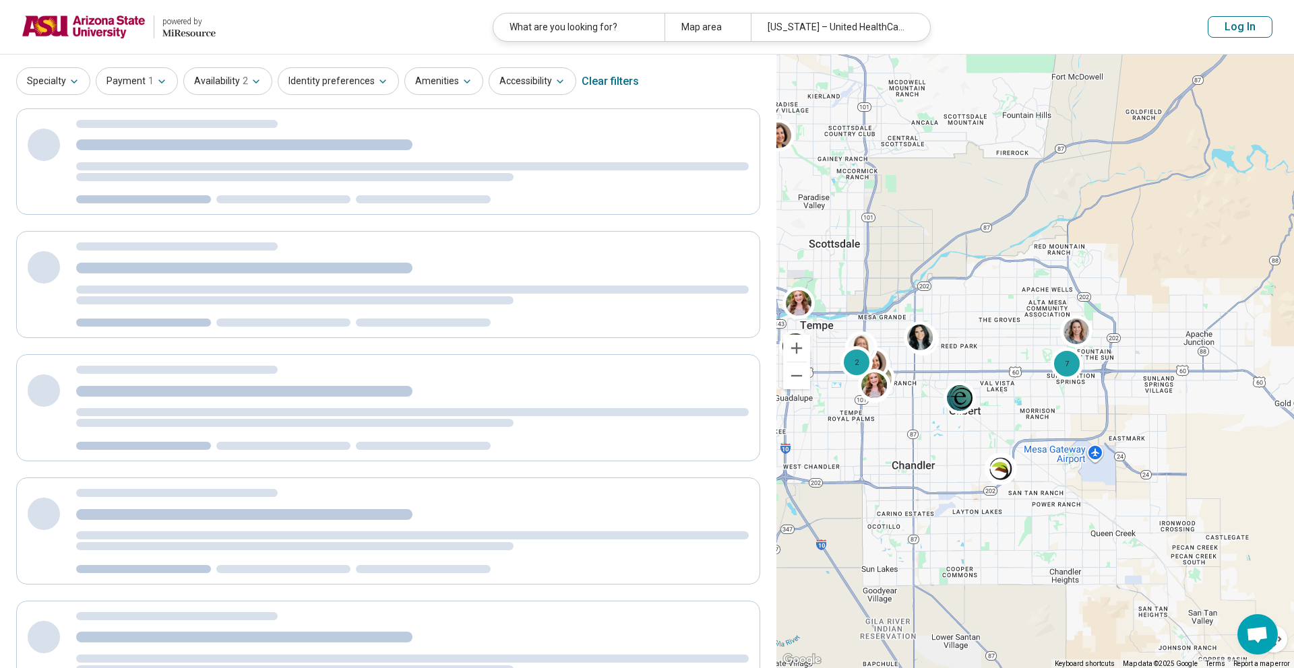
scroll to position [0, 0]
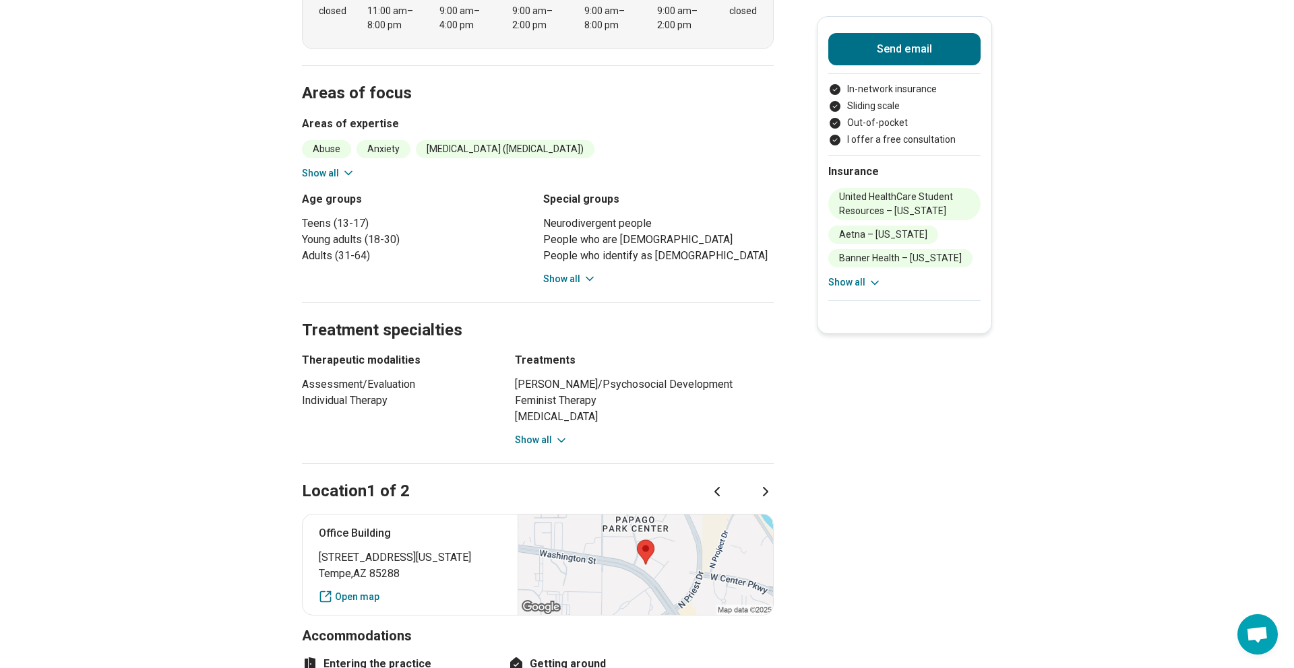
scroll to position [535, 0]
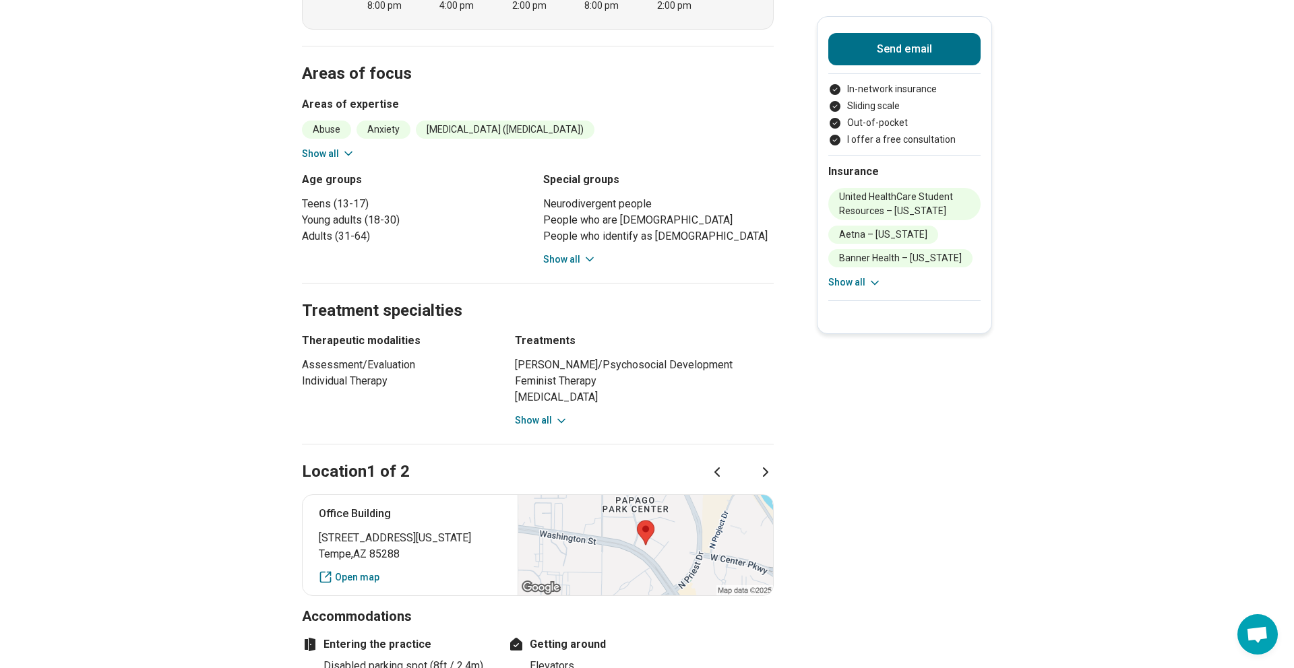
click at [577, 237] on div "Neurodivergent people People who are bisexual People who identify as gay People…" at bounding box center [658, 231] width 230 height 71
click at [577, 253] on button "Show all" at bounding box center [569, 260] width 53 height 14
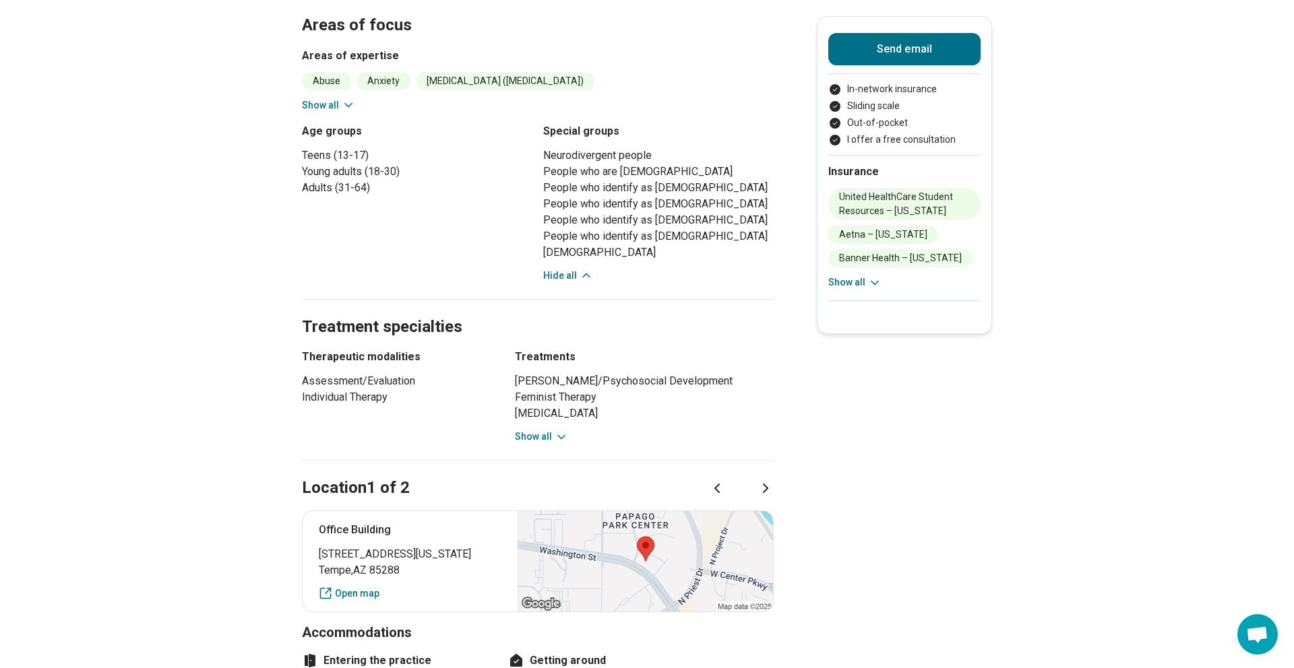
scroll to position [583, 0]
click at [375, 587] on link "Open map" at bounding box center [410, 594] width 183 height 14
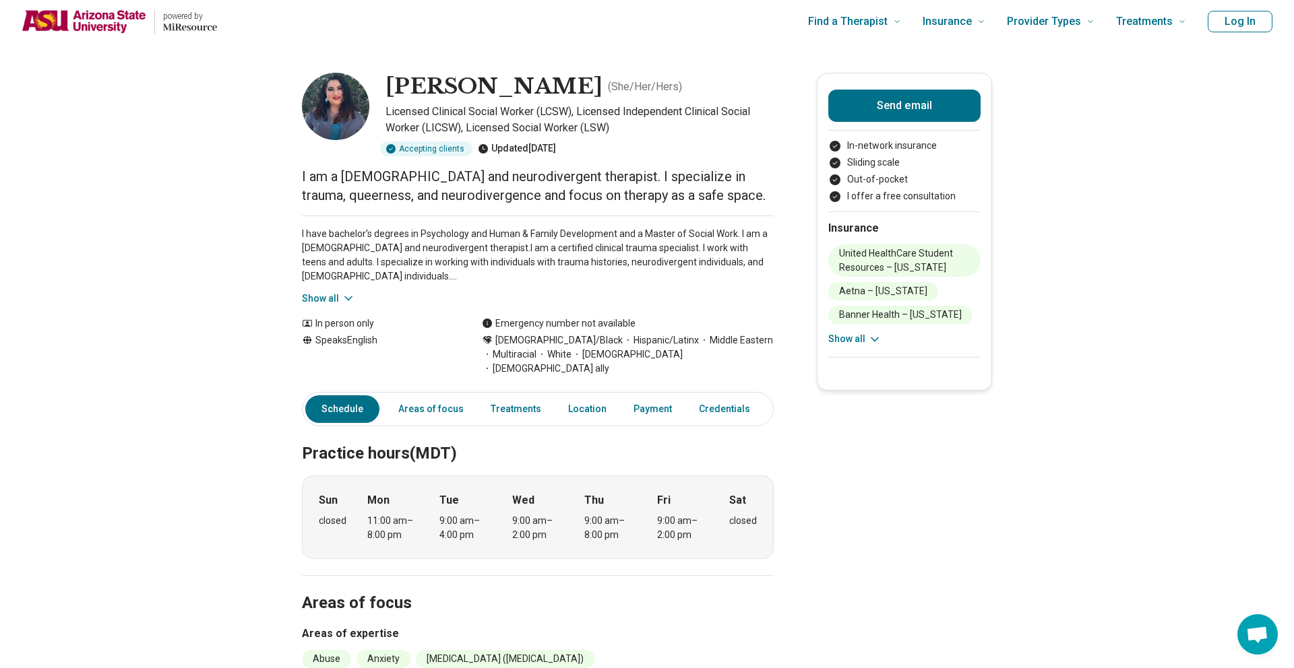
scroll to position [0, 0]
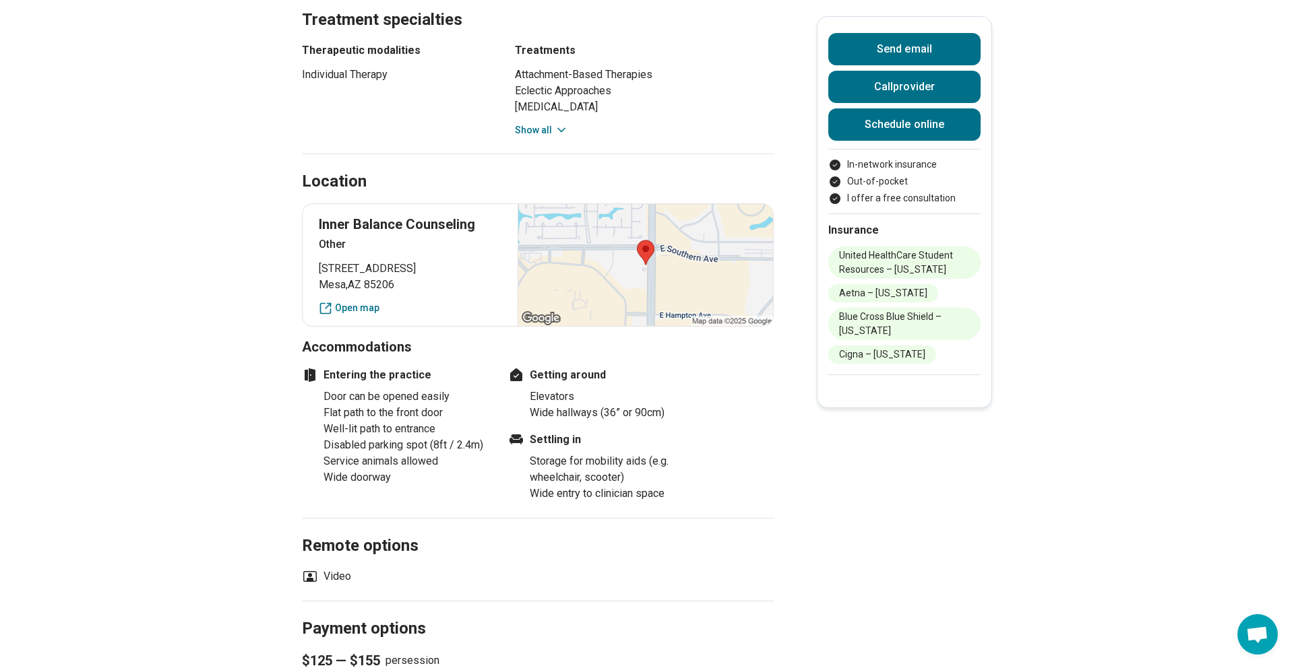
scroll to position [775, 0]
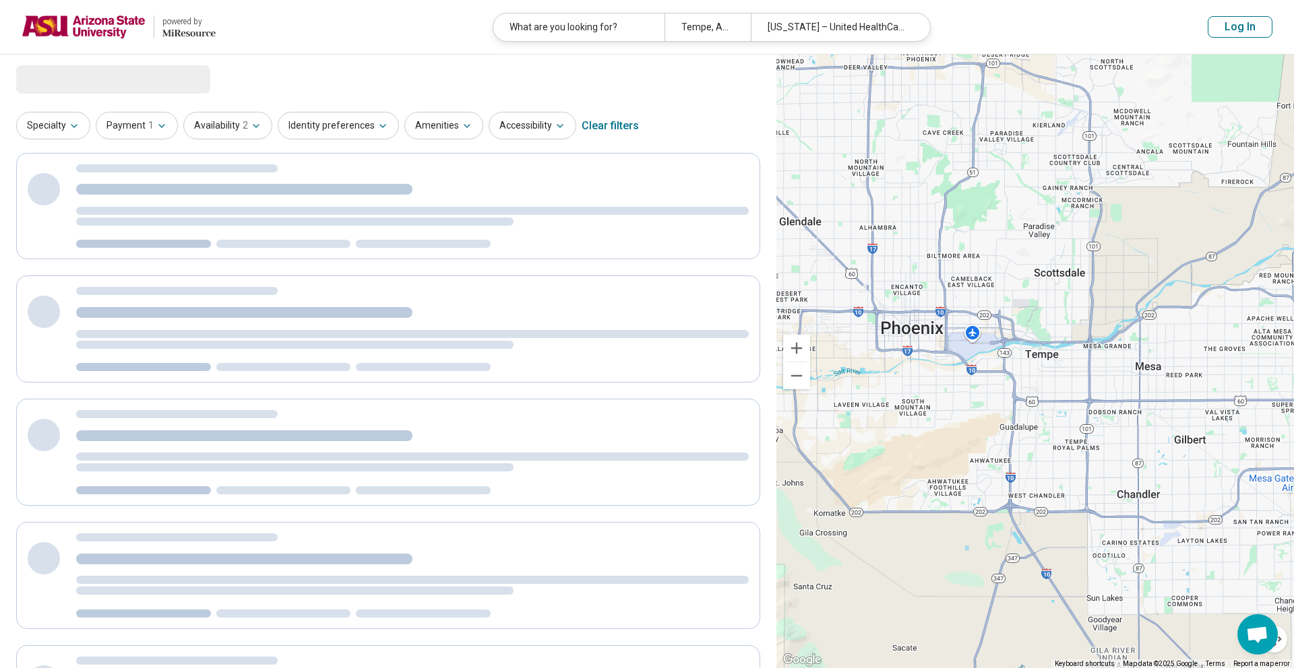
select select "***"
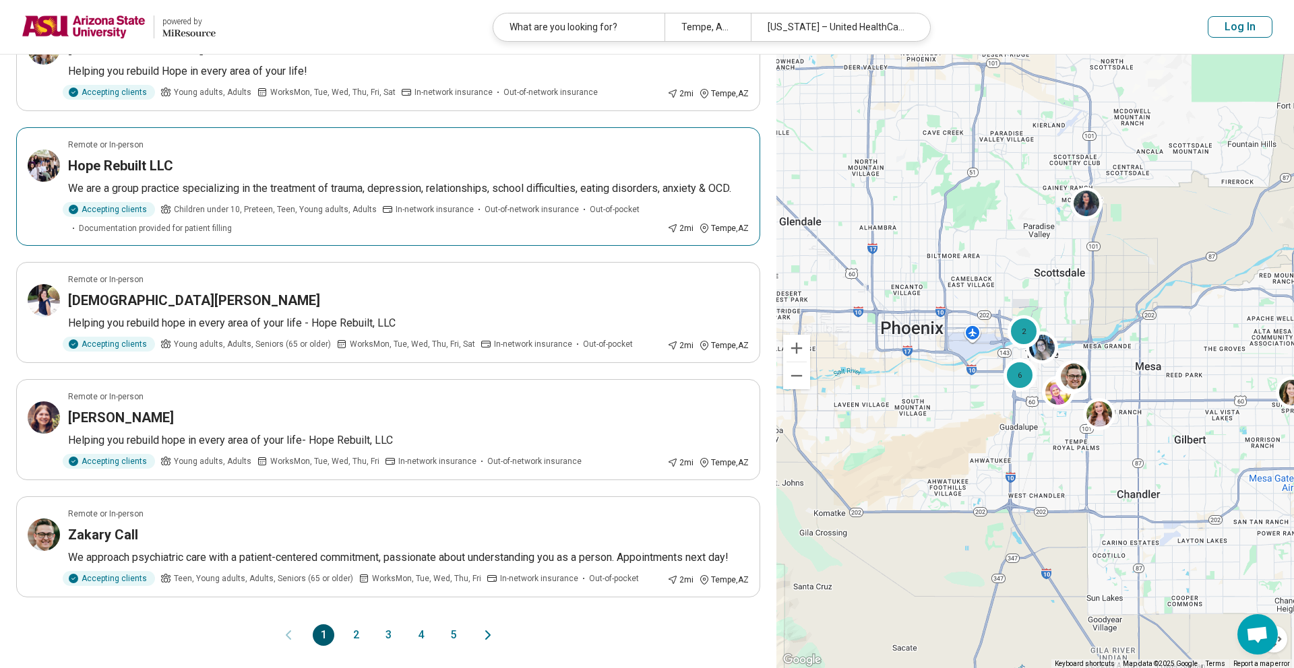
scroll to position [2329, 0]
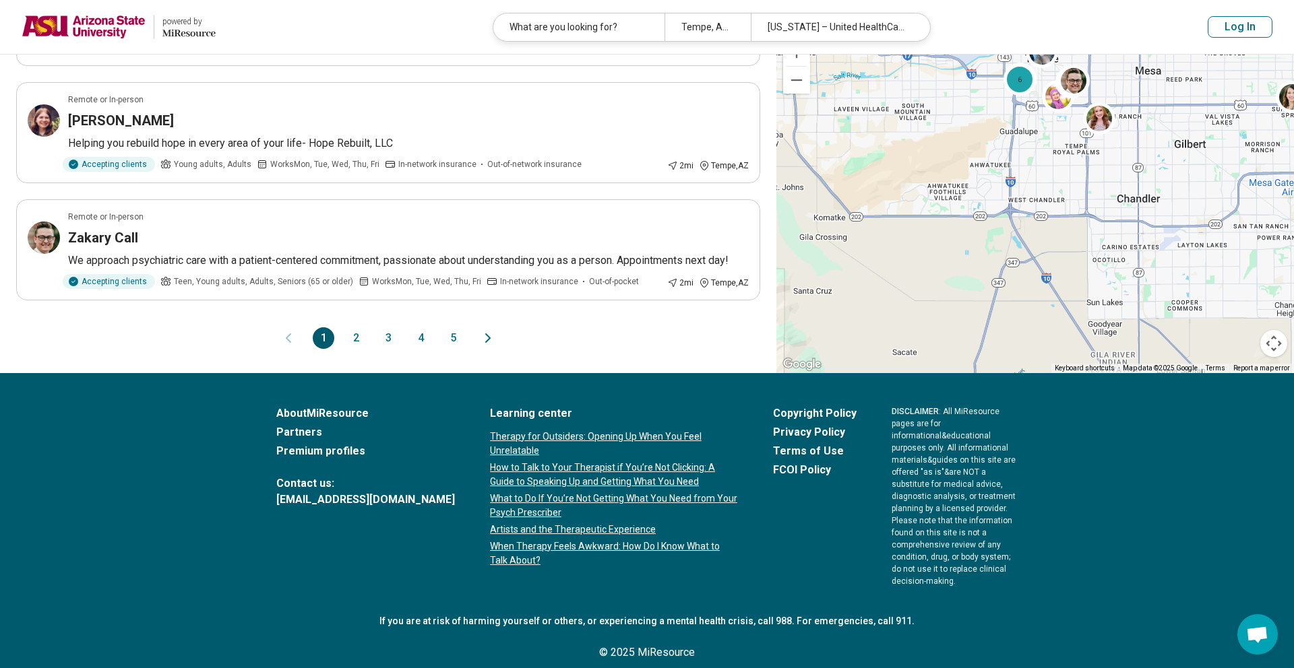
click at [351, 338] on button "2" at bounding box center [356, 338] width 22 height 22
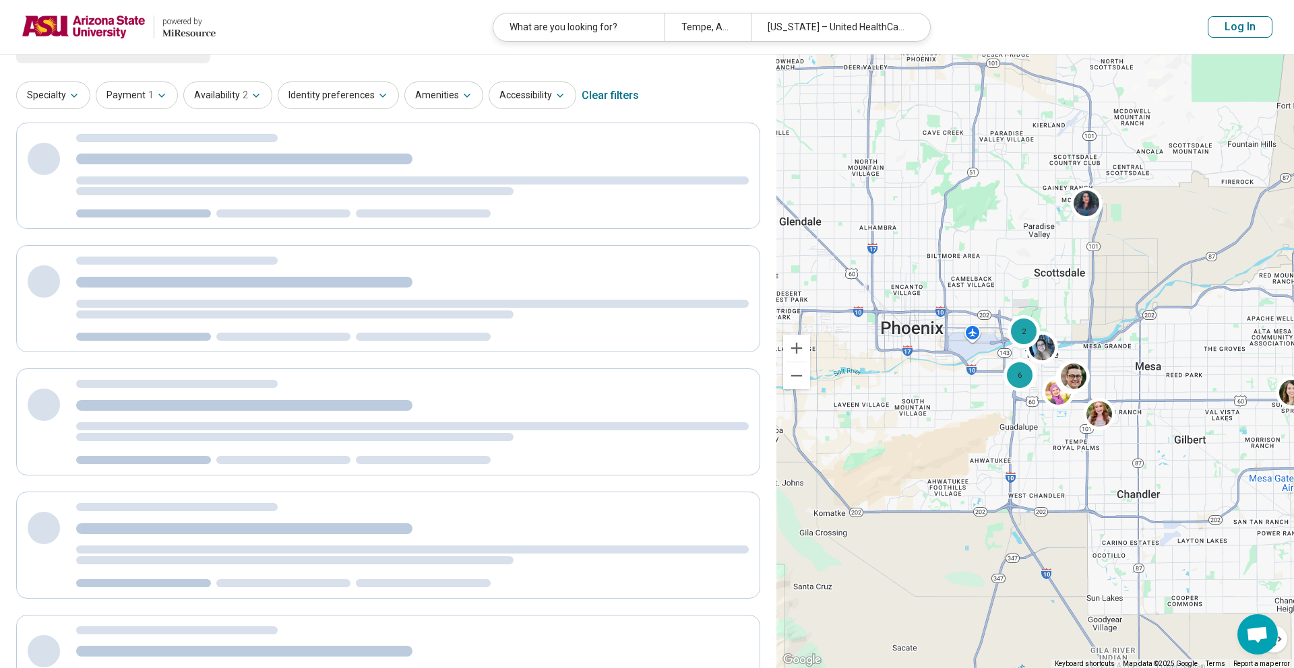
scroll to position [0, 0]
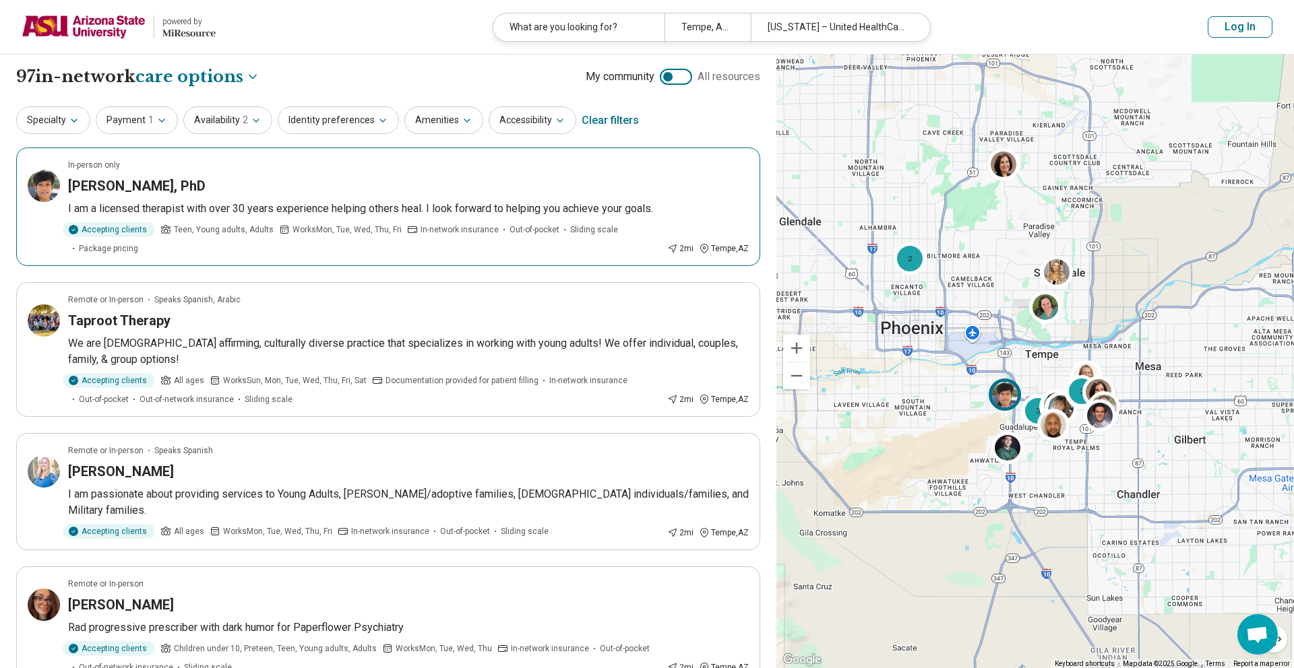
click at [407, 236] on p "In-network insurance" at bounding box center [453, 229] width 92 height 15
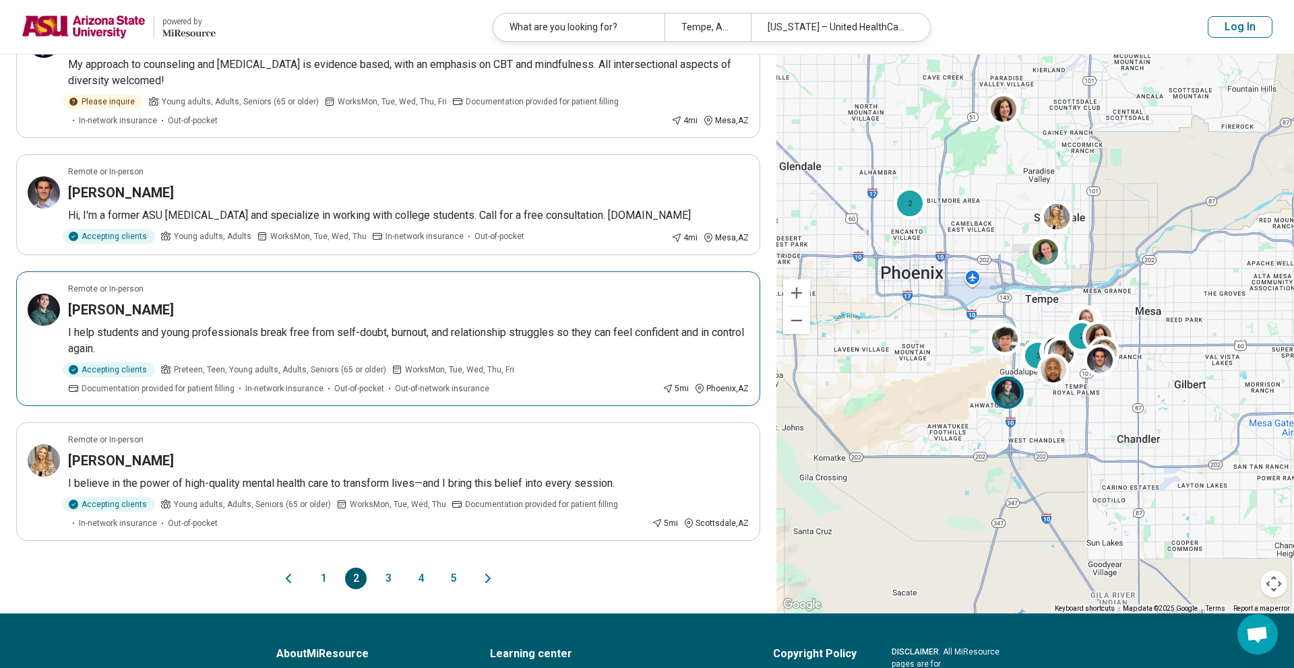
scroll to position [2335, 0]
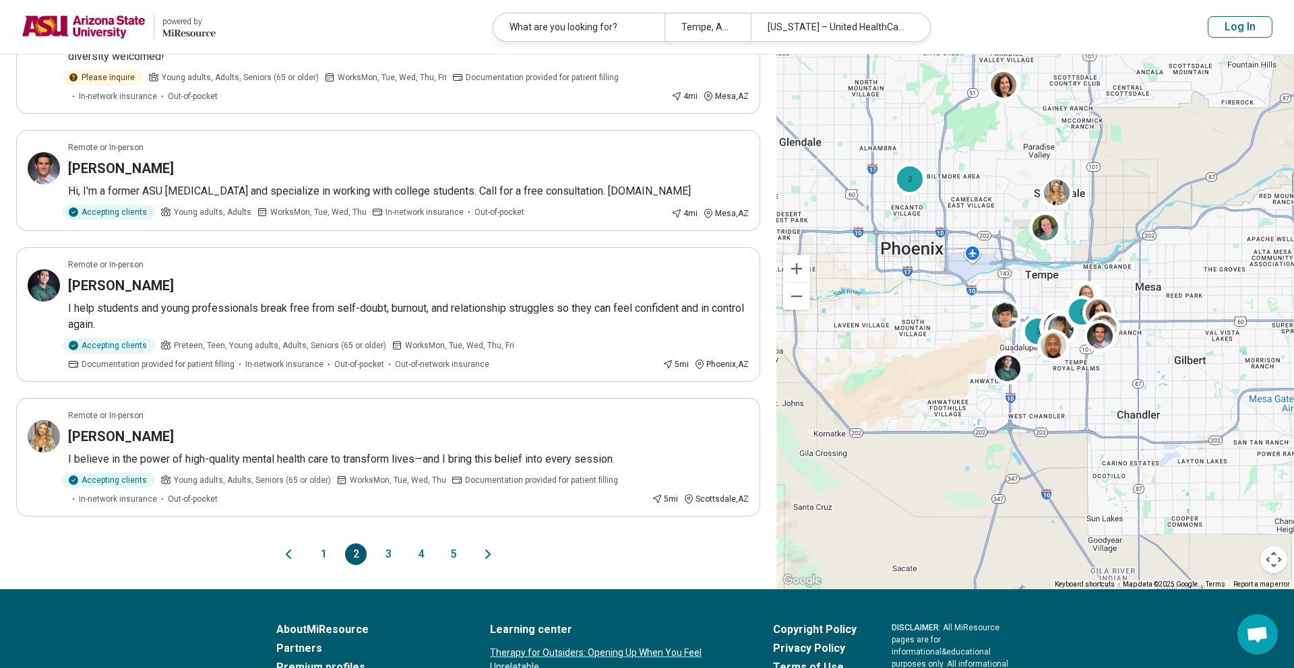
click at [389, 544] on button "3" at bounding box center [388, 555] width 22 height 22
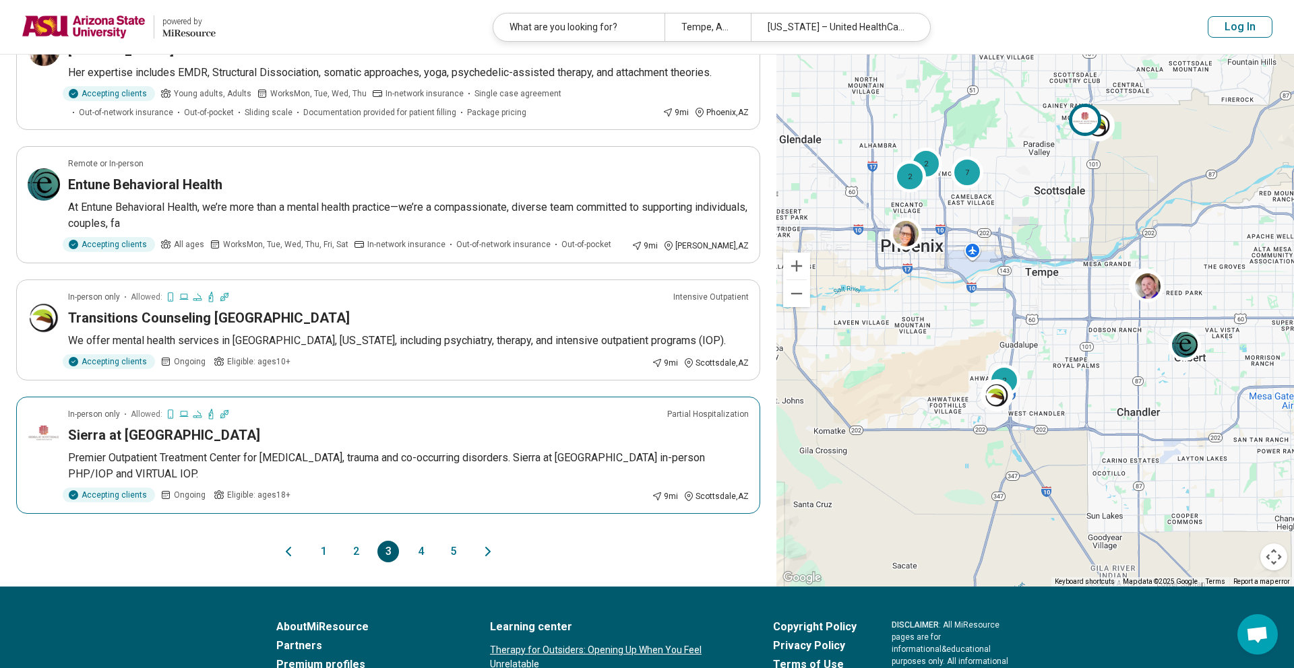
scroll to position [2252, 0]
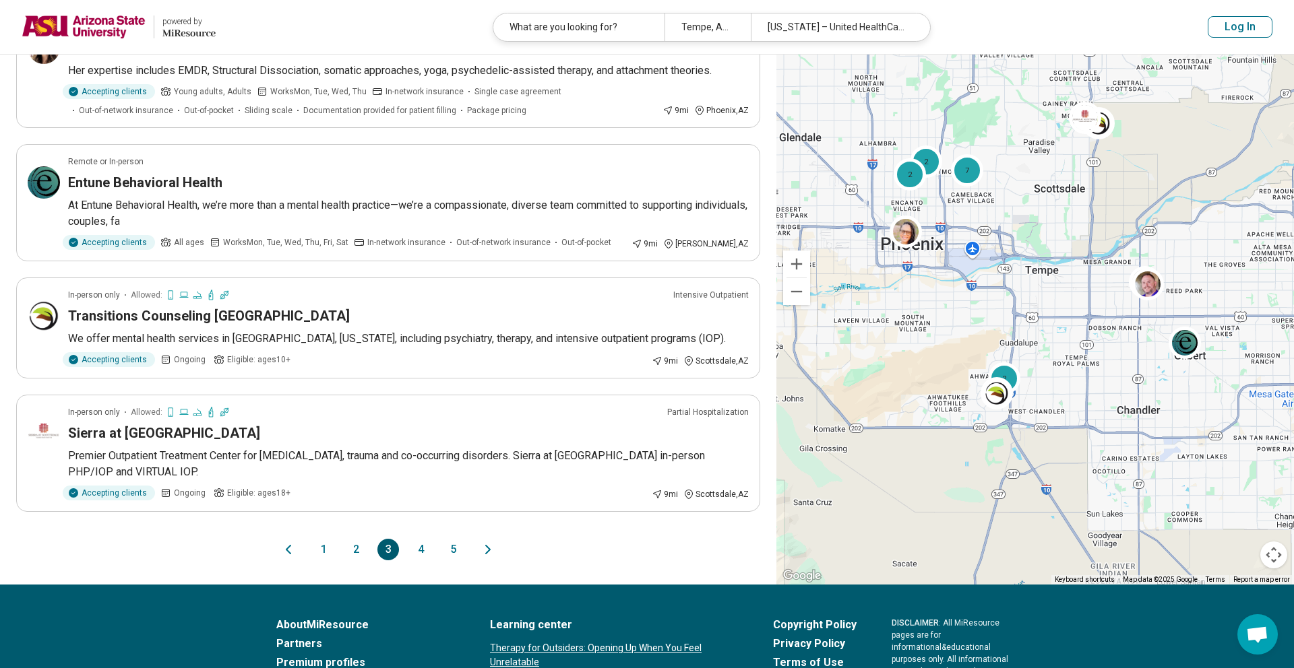
click at [421, 539] on button "4" at bounding box center [421, 550] width 22 height 22
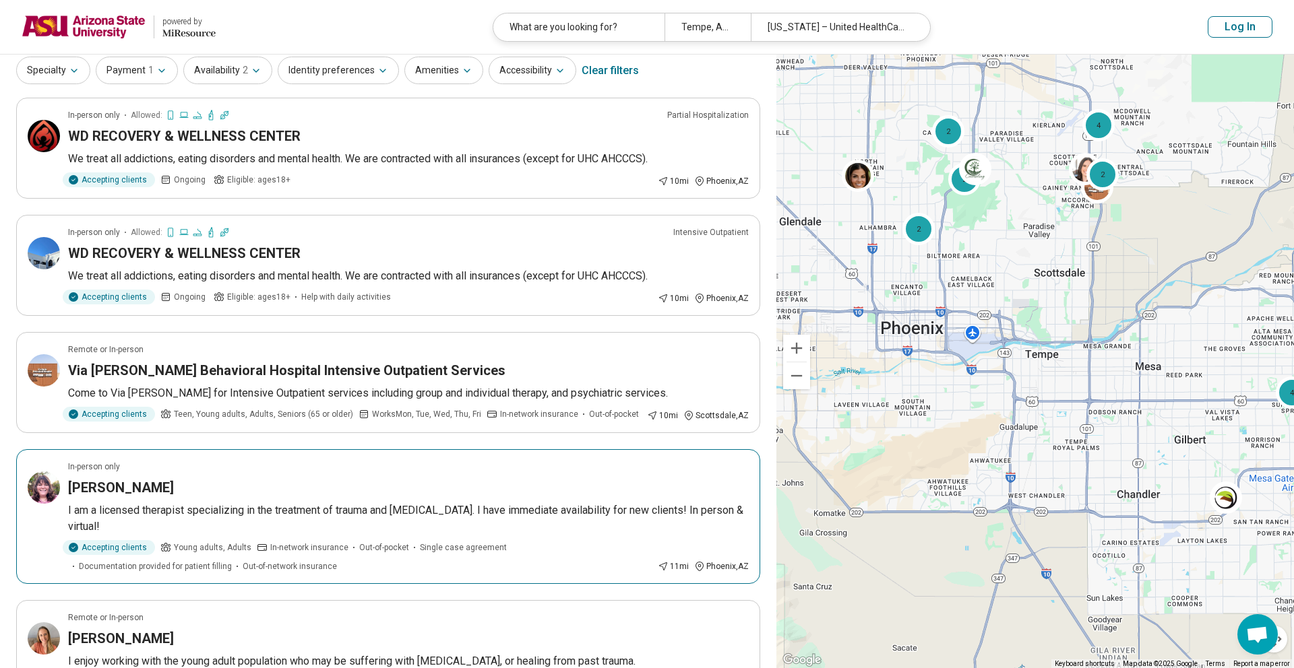
scroll to position [0, 0]
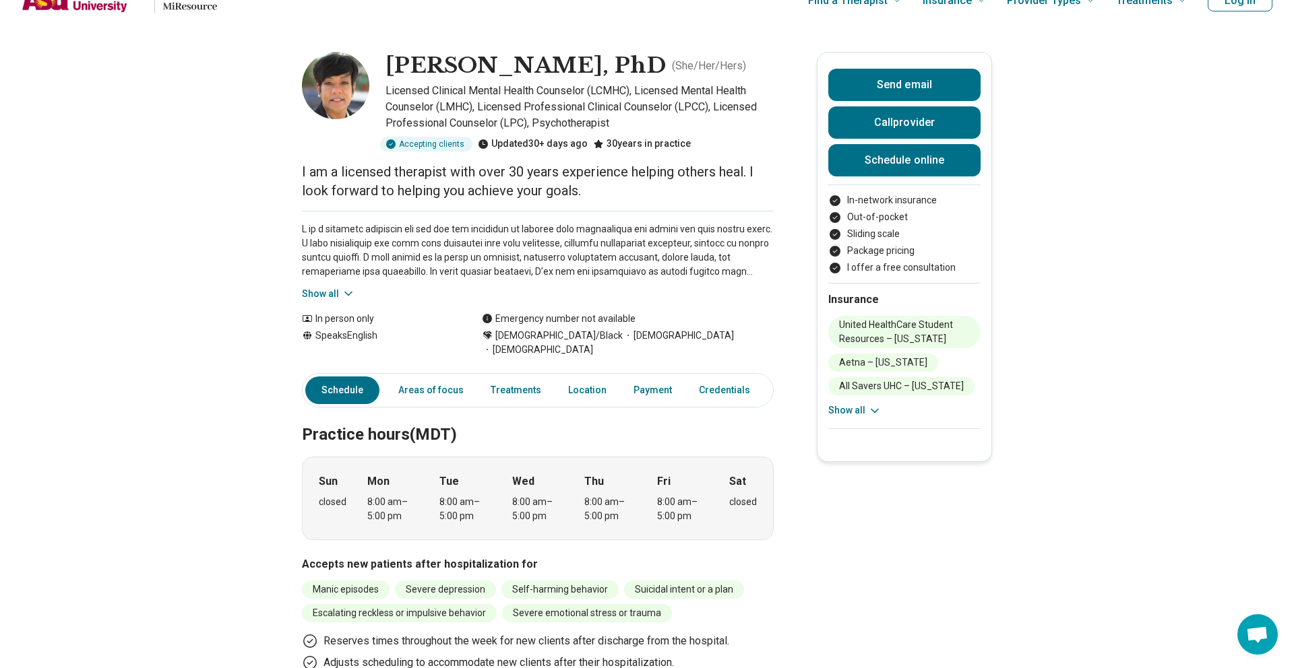
scroll to position [27, 0]
